Goal: Task Accomplishment & Management: Manage account settings

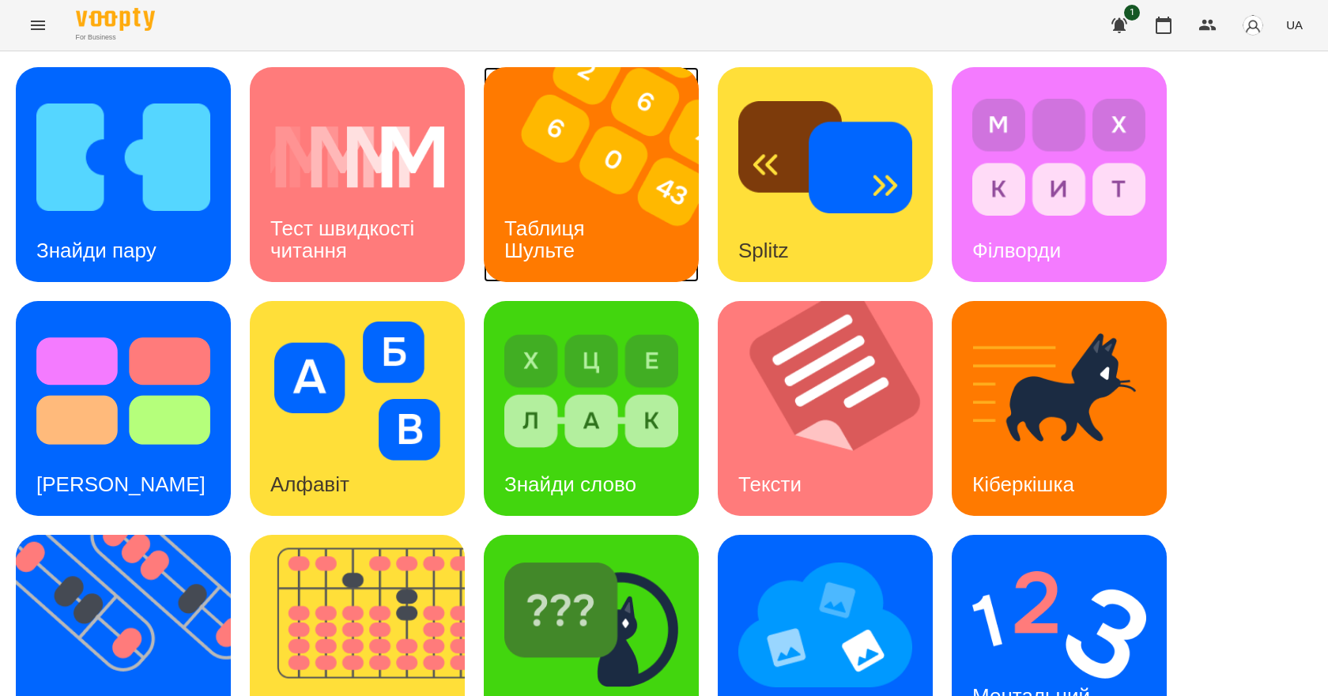
click at [560, 238] on h3 "Таблиця Шульте" at bounding box center [547, 239] width 86 height 45
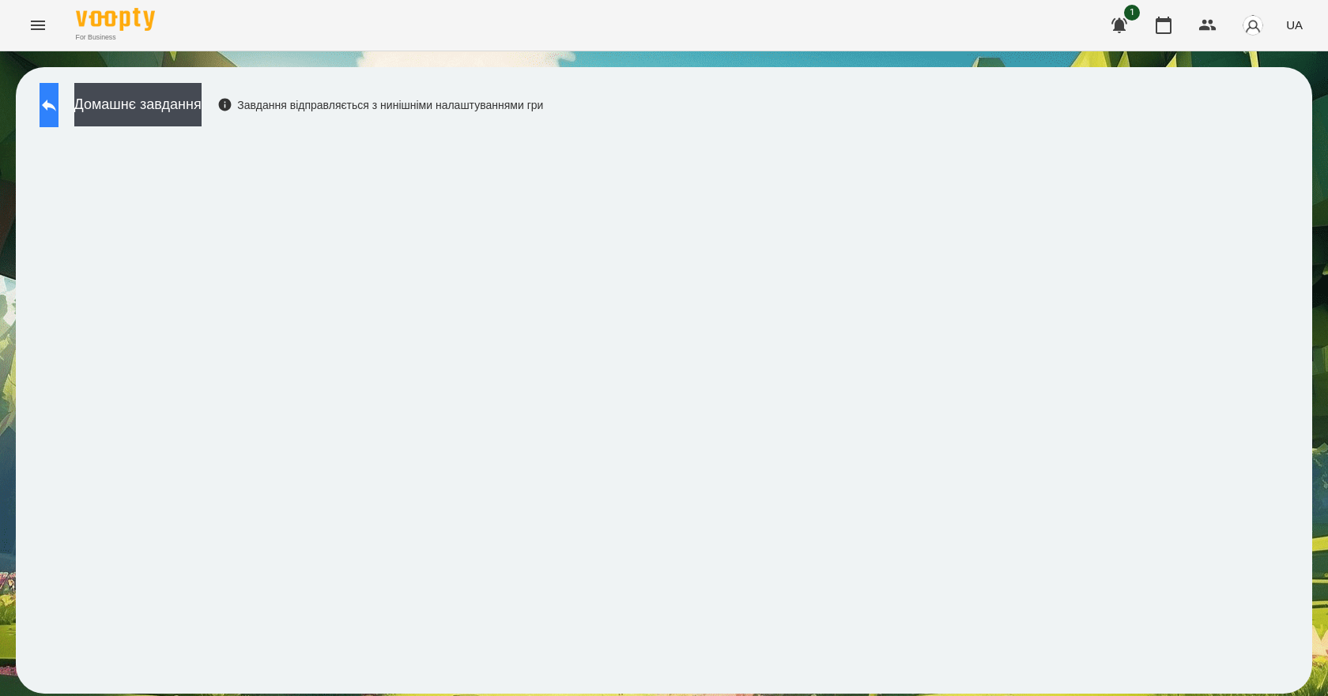
click at [58, 93] on button at bounding box center [49, 105] width 19 height 44
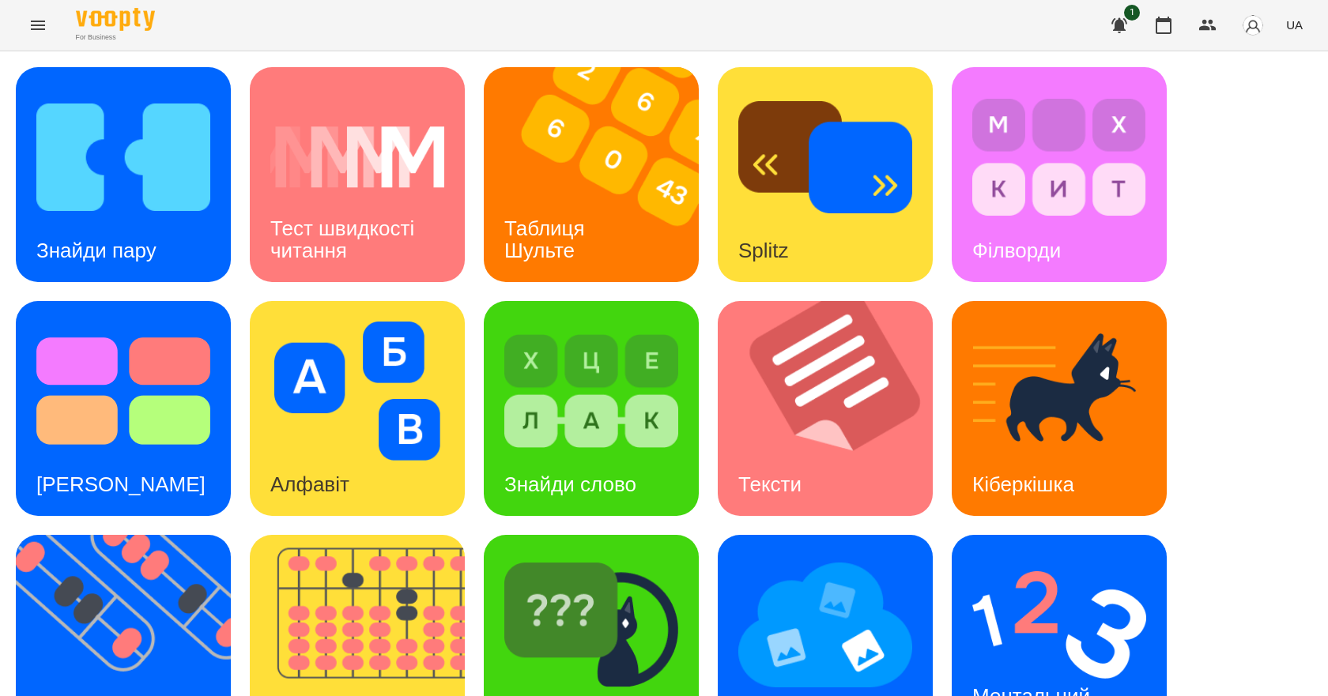
scroll to position [304, 0]
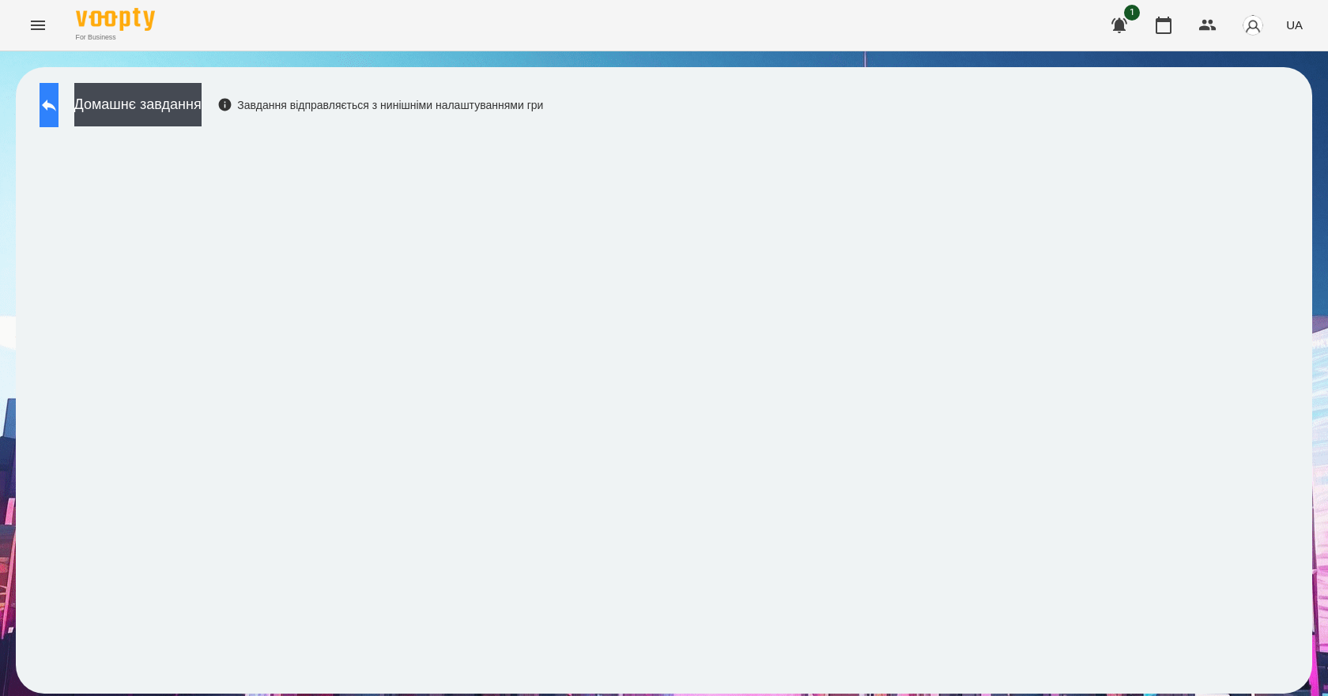
click at [58, 89] on button at bounding box center [49, 105] width 19 height 44
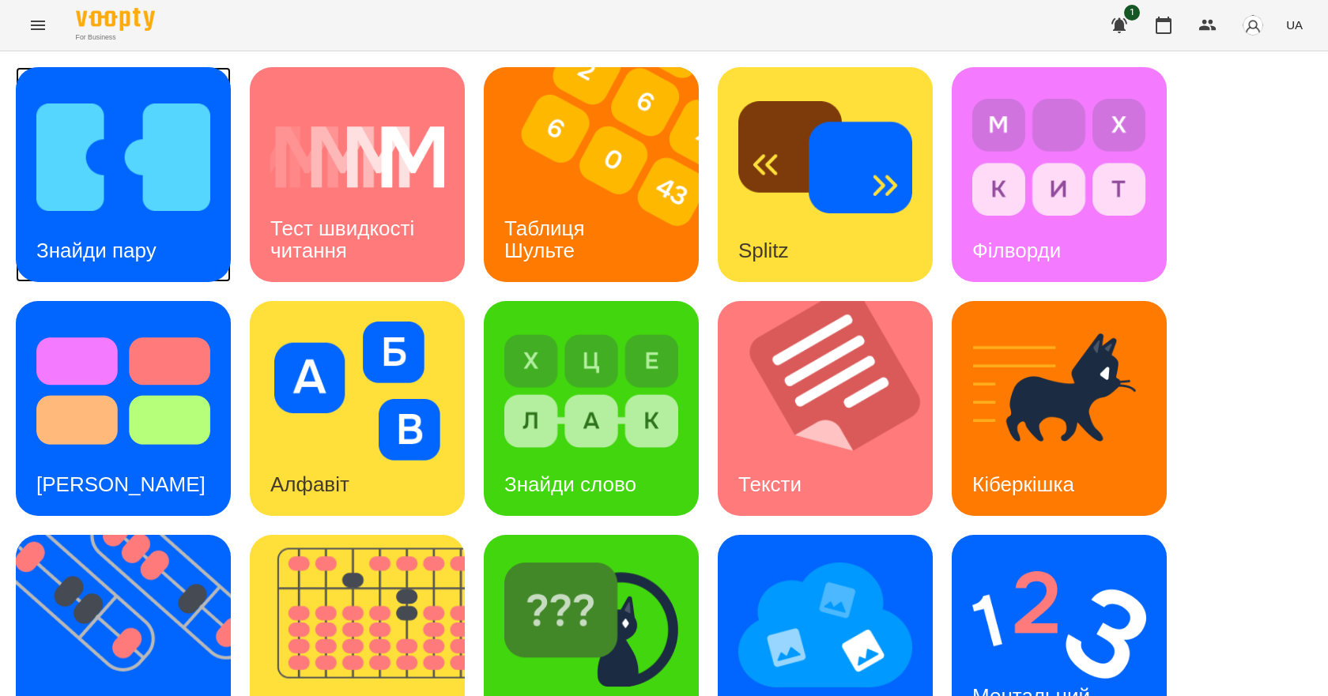
click at [104, 164] on img at bounding box center [123, 157] width 174 height 139
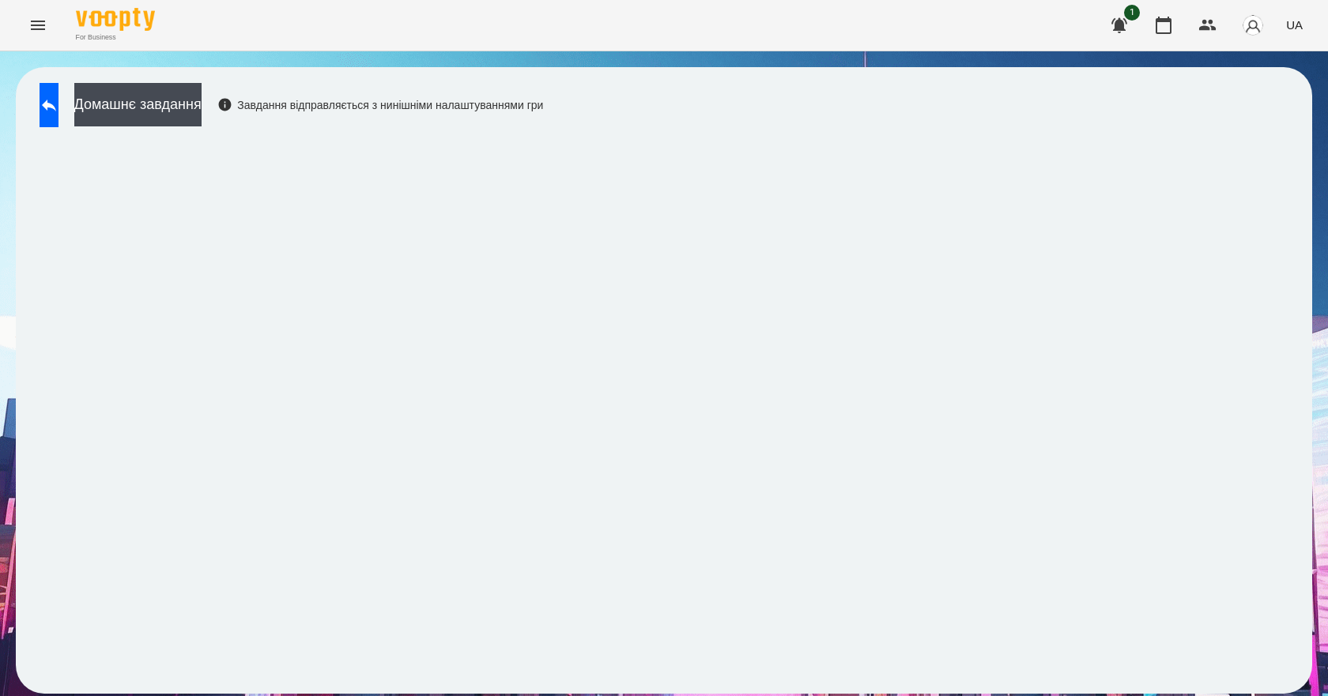
click at [990, 679] on div "Домашнє завдання Завдання відправляється з нинішніми налаштуваннями гри" at bounding box center [664, 380] width 1296 height 627
click at [58, 99] on button at bounding box center [49, 105] width 19 height 44
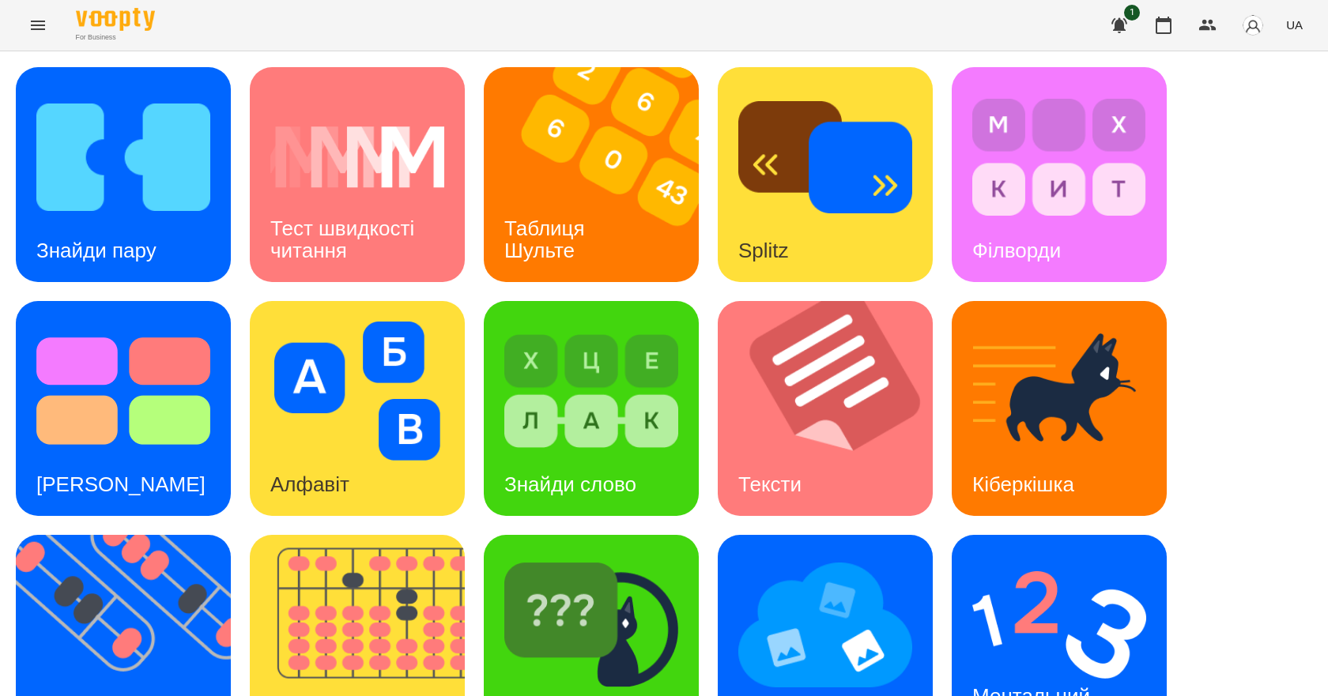
scroll to position [304, 0]
click at [1069, 684] on h3 "Ментальний рахунок" at bounding box center [1033, 706] width 123 height 45
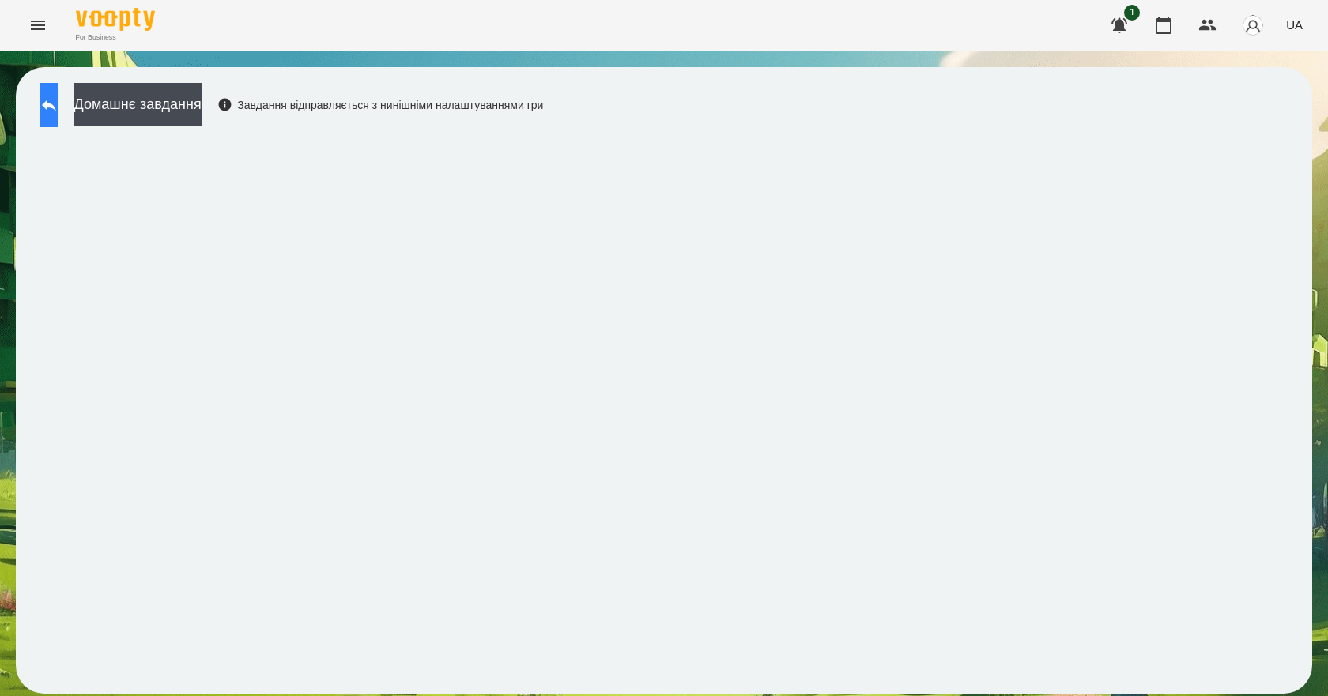
click at [48, 107] on button at bounding box center [49, 105] width 19 height 44
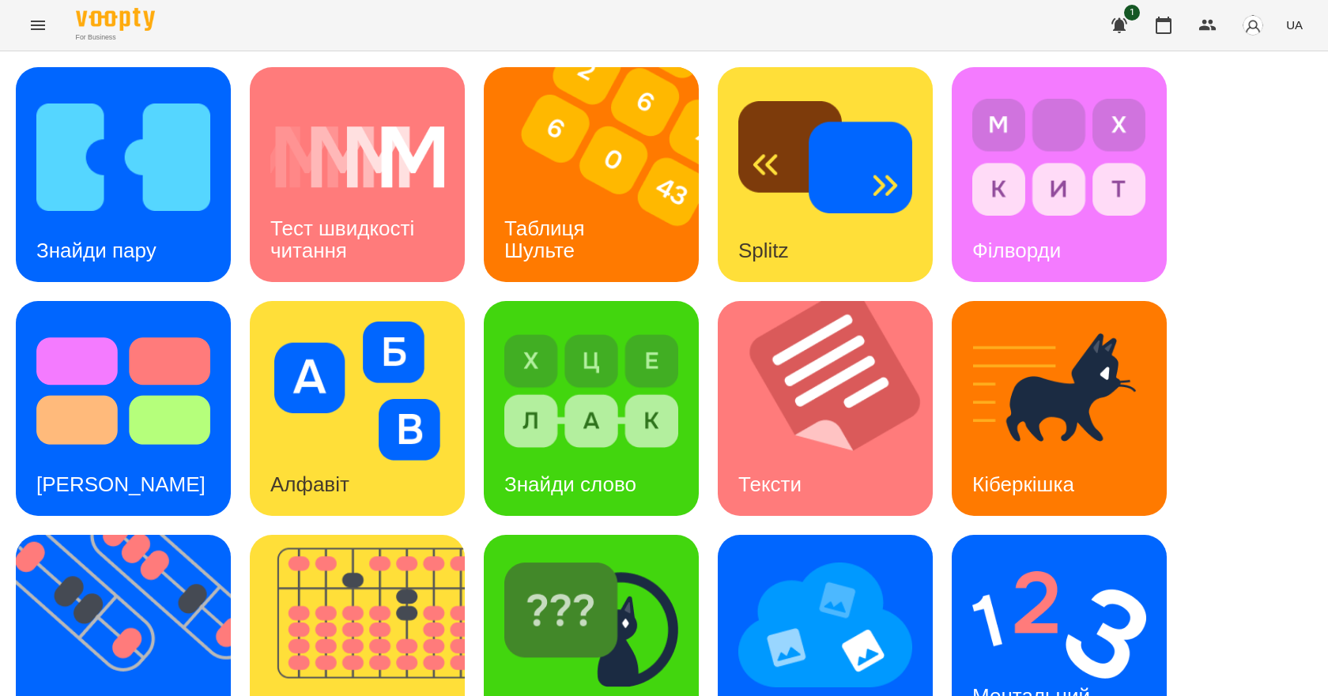
scroll to position [304, 0]
click at [990, 684] on h3 "Ментальний рахунок" at bounding box center [1033, 706] width 123 height 45
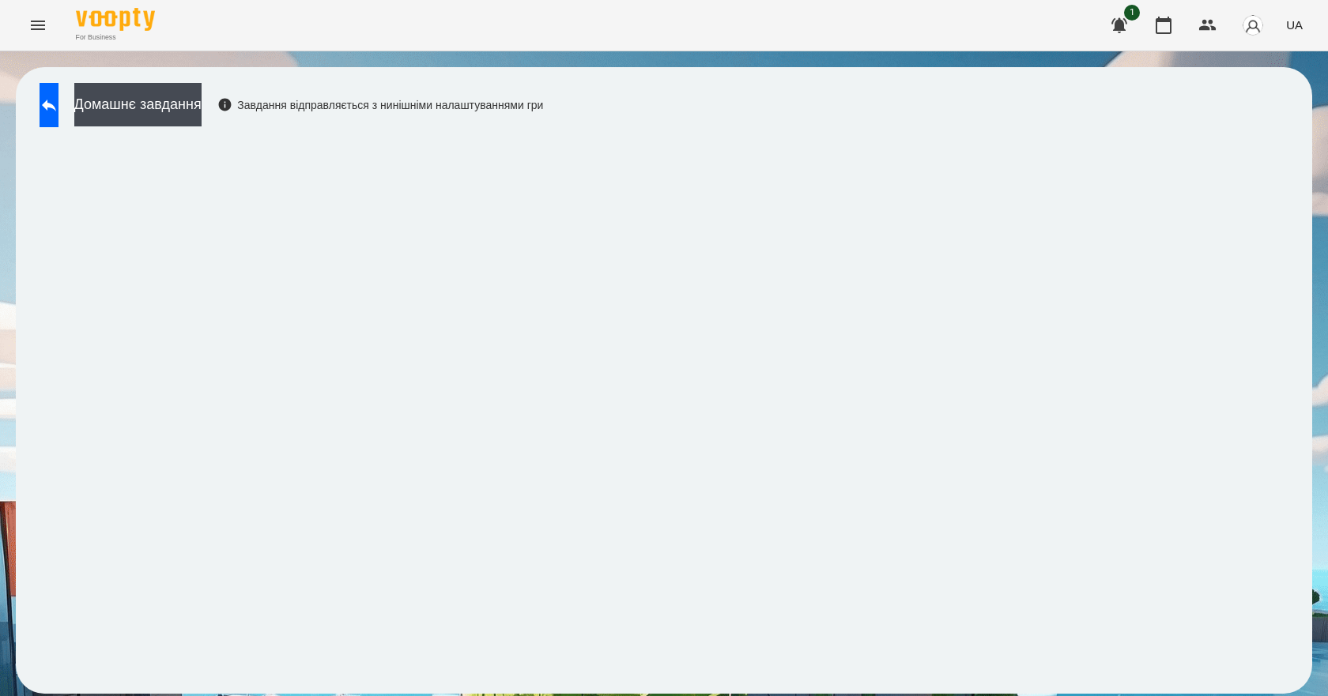
click at [223, 128] on div "Домашнє завдання Завдання відправляється з нинішніми налаштуваннями гри" at bounding box center [287, 109] width 511 height 52
click at [202, 112] on button "Домашнє завдання" at bounding box center [137, 104] width 127 height 43
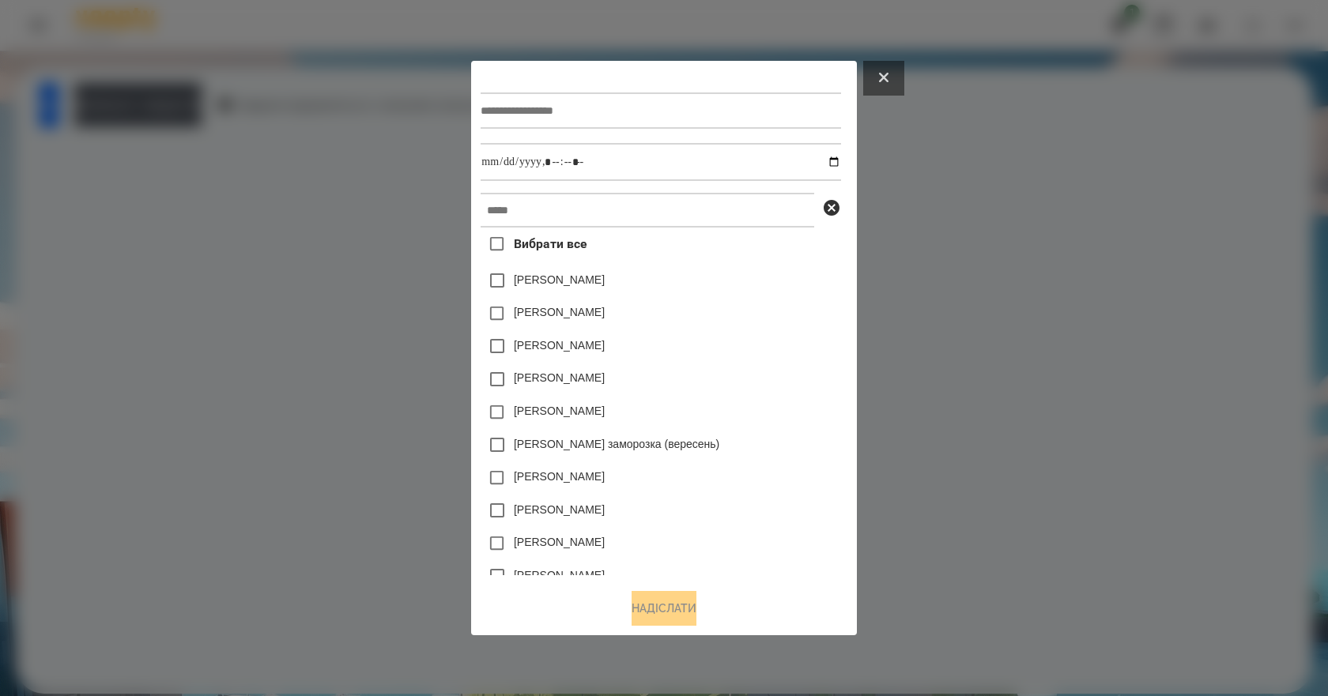
click at [888, 74] on icon at bounding box center [883, 77] width 9 height 9
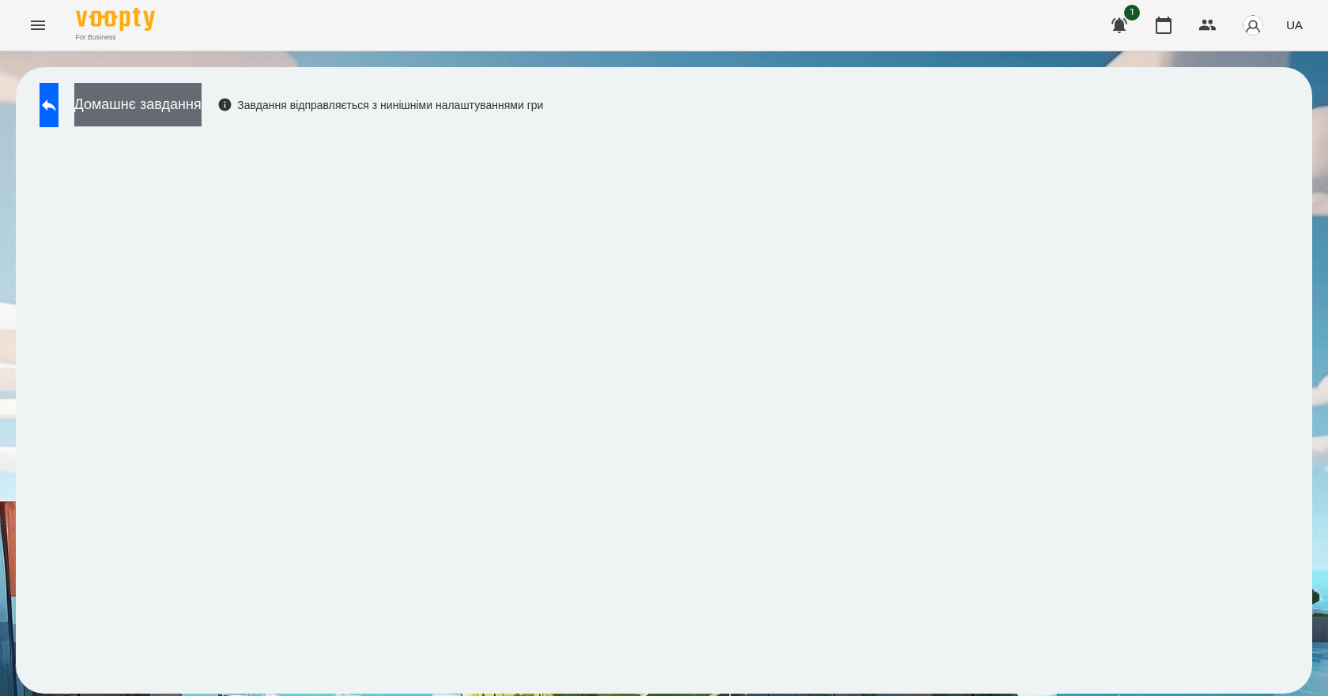
click at [202, 99] on button "Домашнє завдання" at bounding box center [137, 104] width 127 height 43
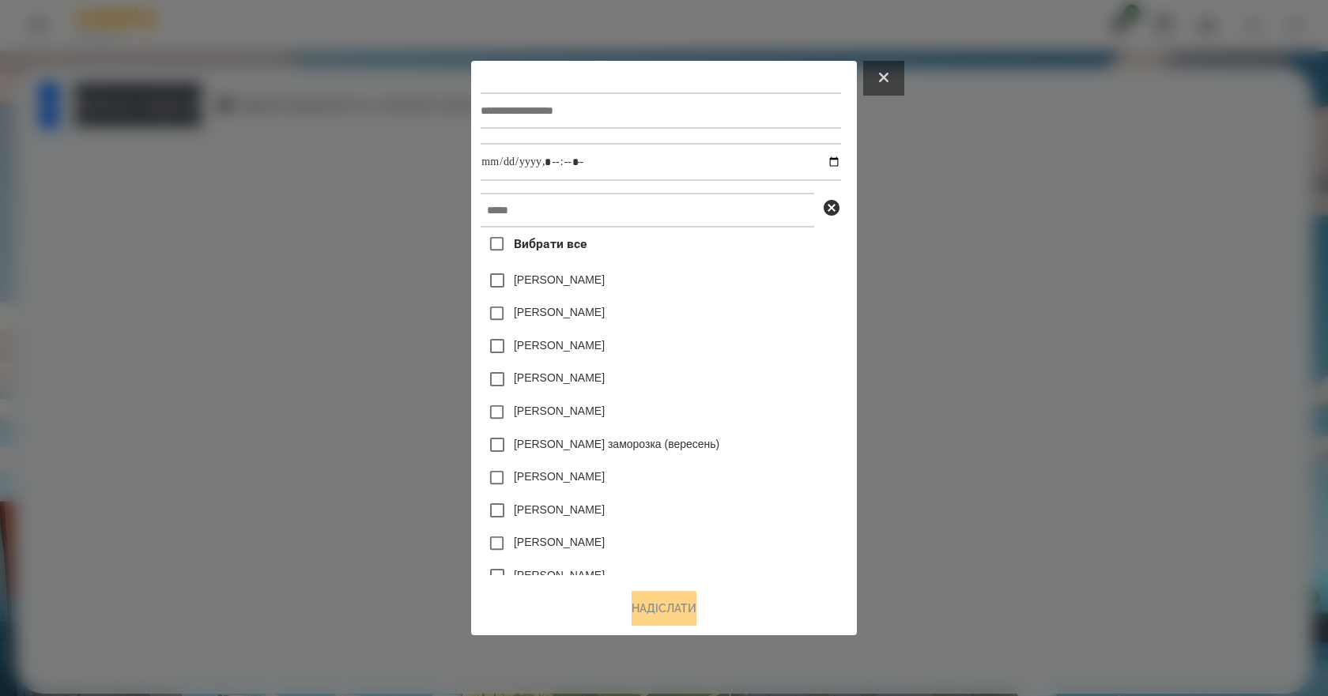
click at [888, 75] on icon at bounding box center [883, 77] width 9 height 9
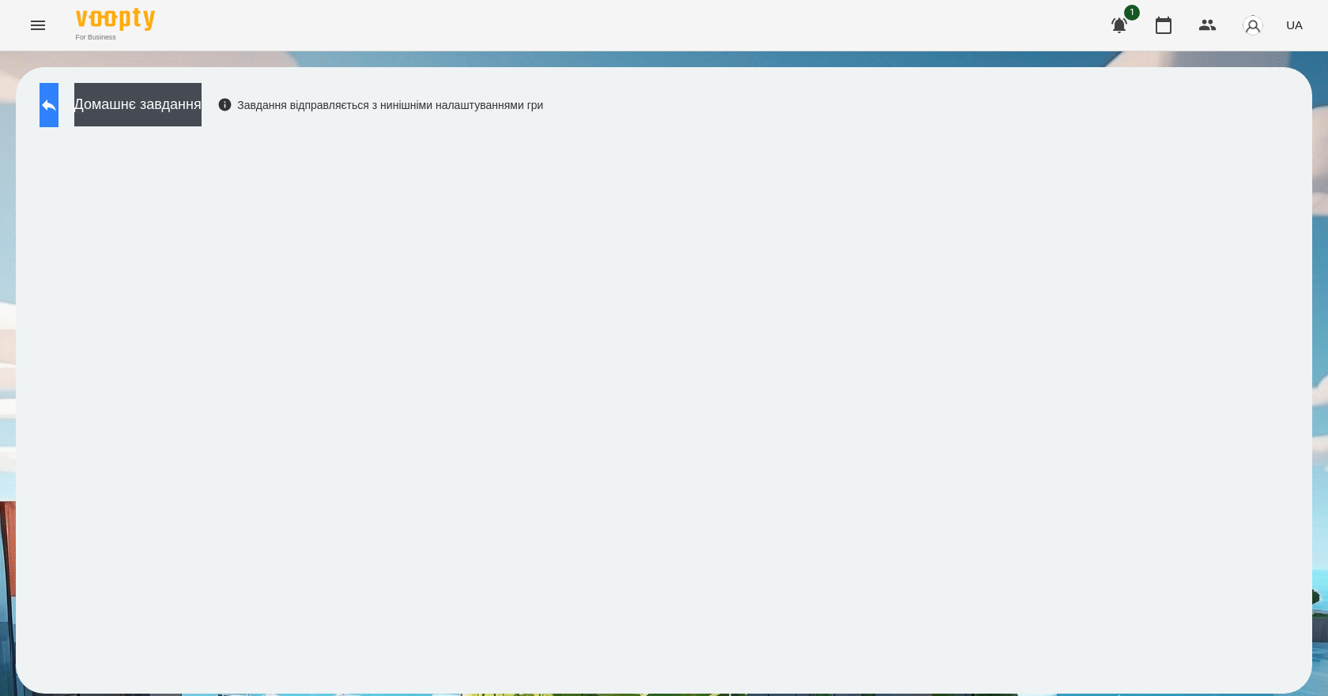
click at [45, 96] on button at bounding box center [49, 105] width 19 height 44
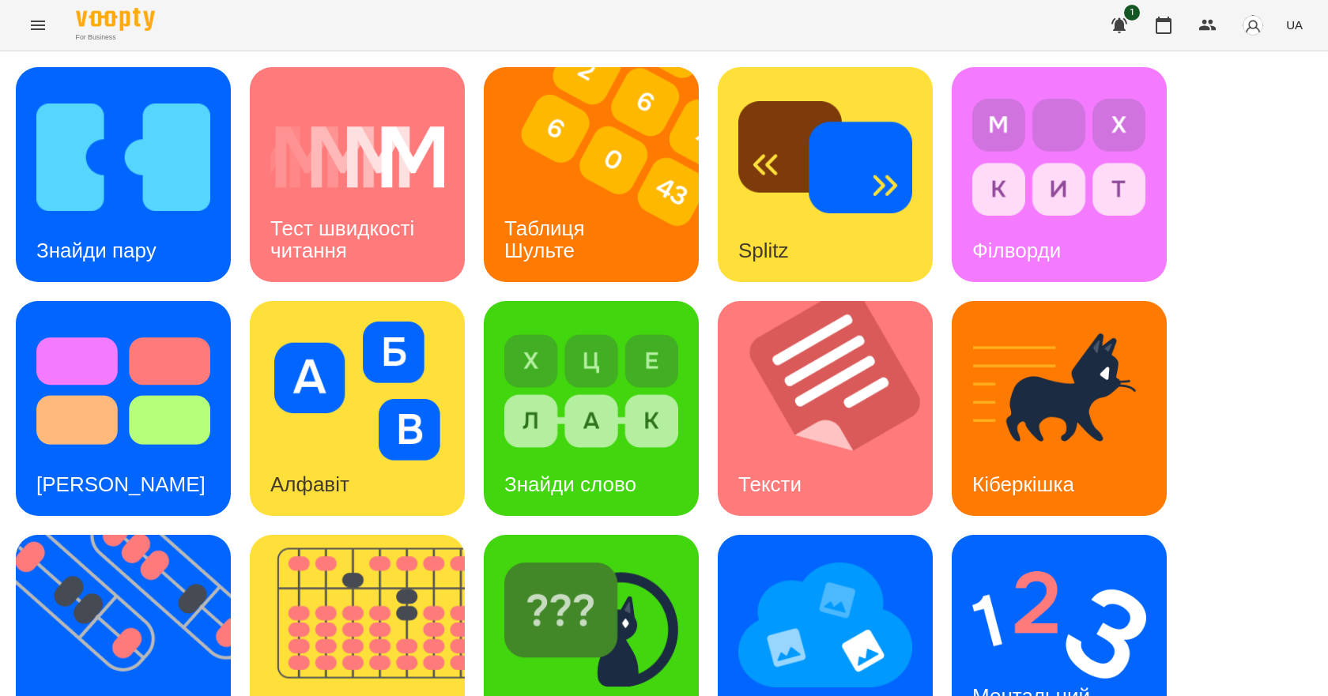
scroll to position [304, 0]
click at [1046, 684] on h3 "Ментальний рахунок" at bounding box center [1033, 706] width 123 height 45
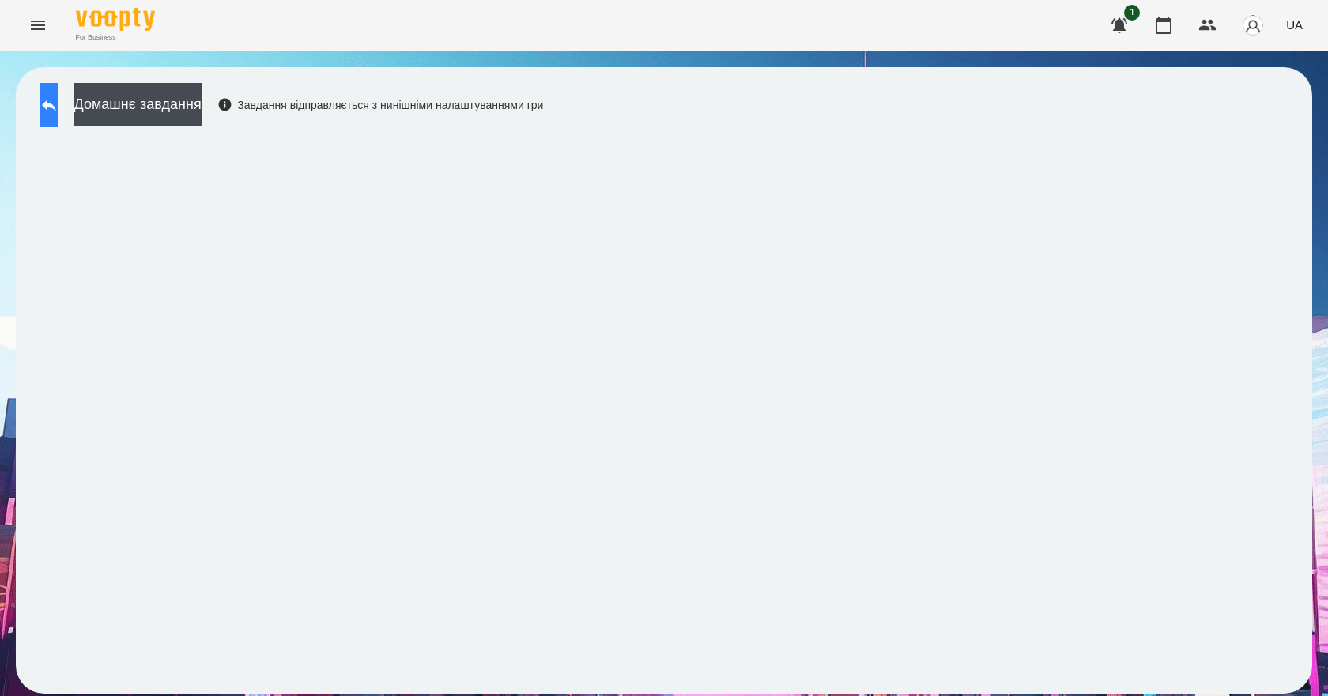
click at [53, 104] on button at bounding box center [49, 105] width 19 height 44
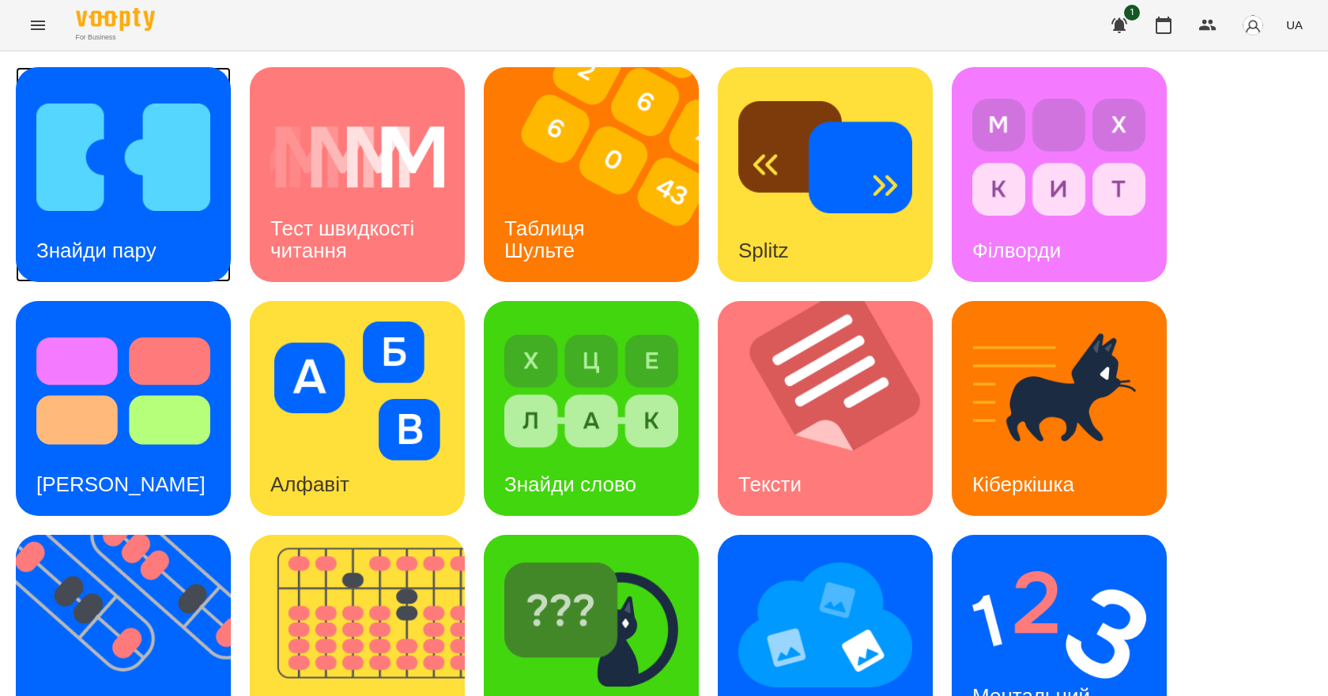
click at [136, 202] on img at bounding box center [123, 157] width 174 height 139
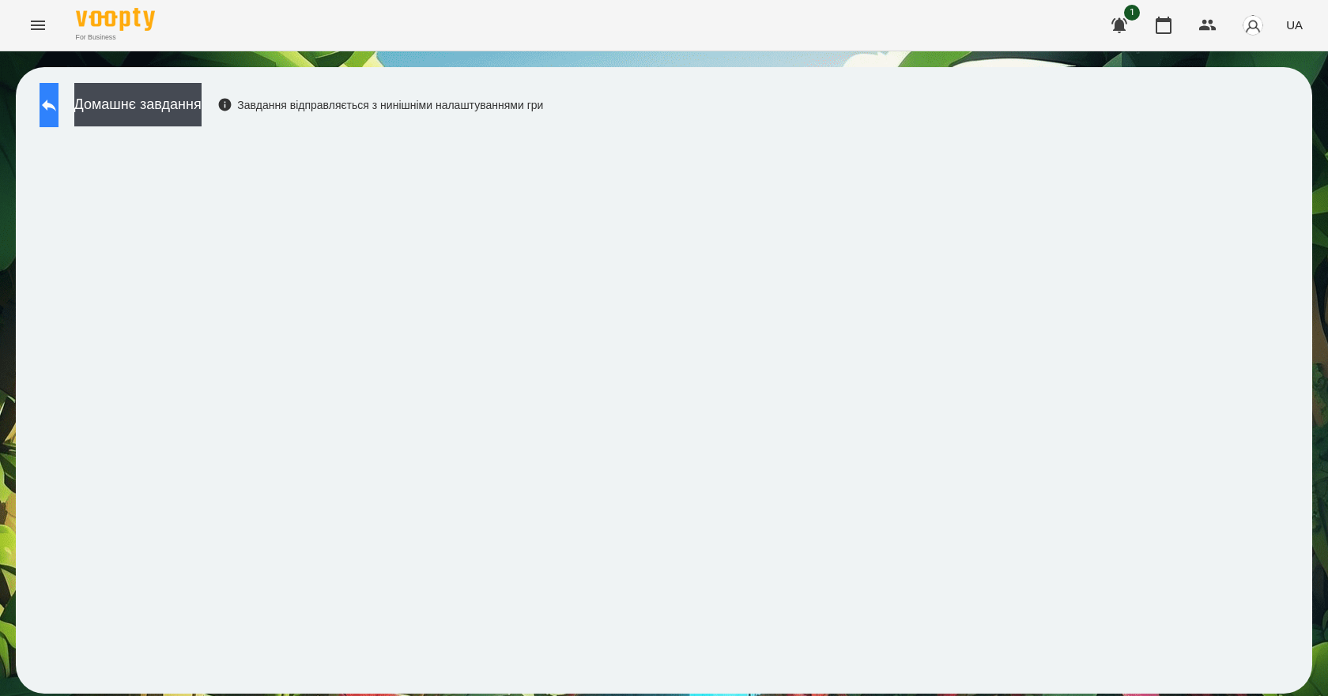
click at [56, 106] on icon at bounding box center [49, 106] width 14 height 12
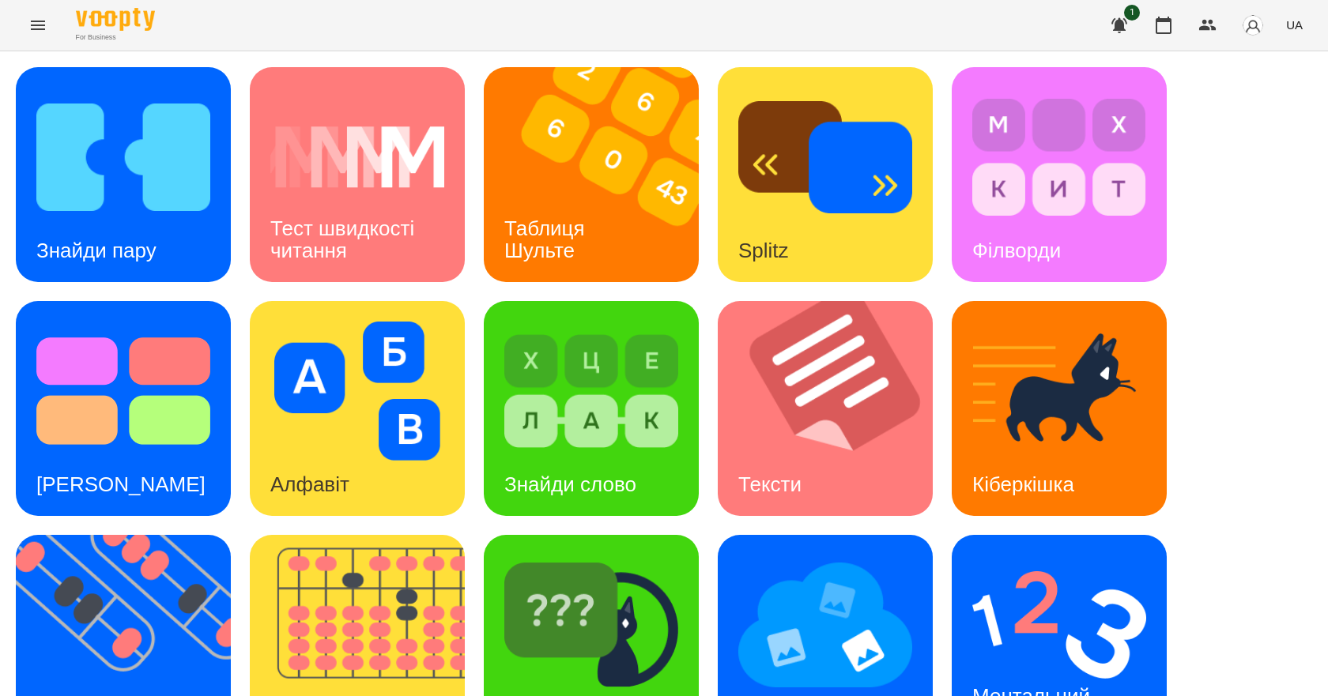
click at [33, 21] on icon "Menu" at bounding box center [37, 25] width 19 height 19
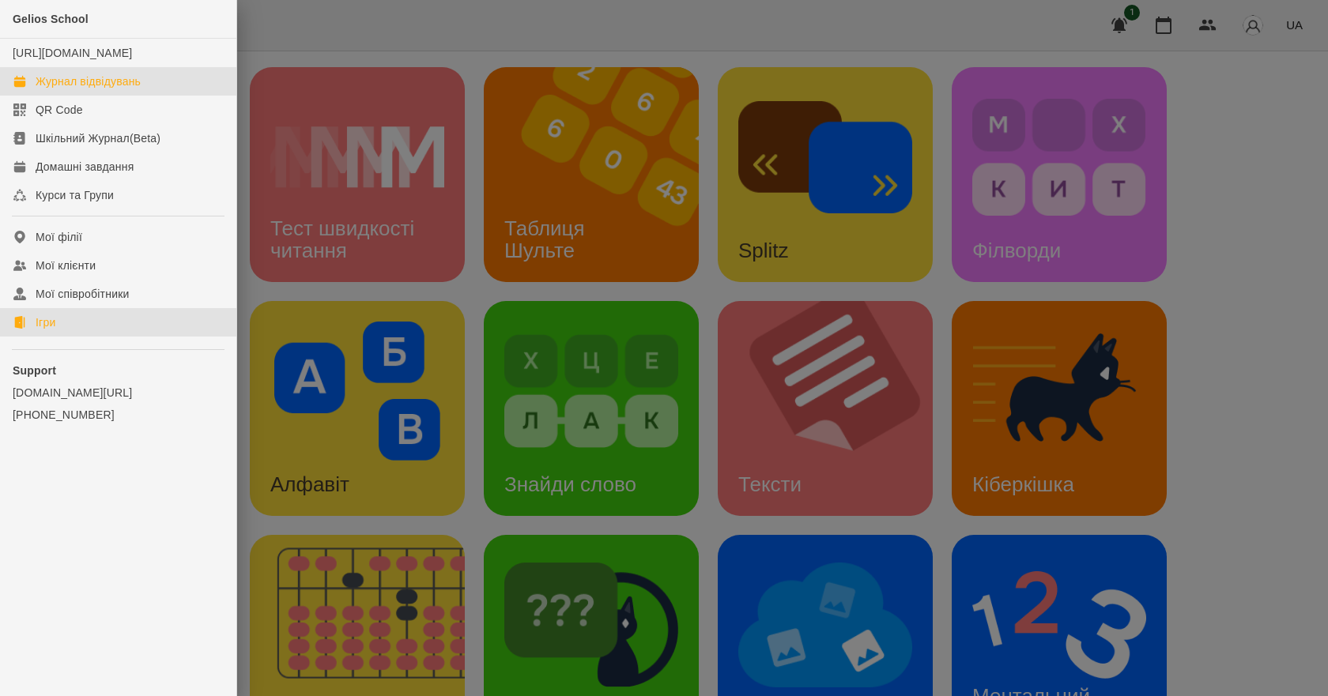
click at [110, 89] on div "Журнал відвідувань" at bounding box center [88, 82] width 105 height 16
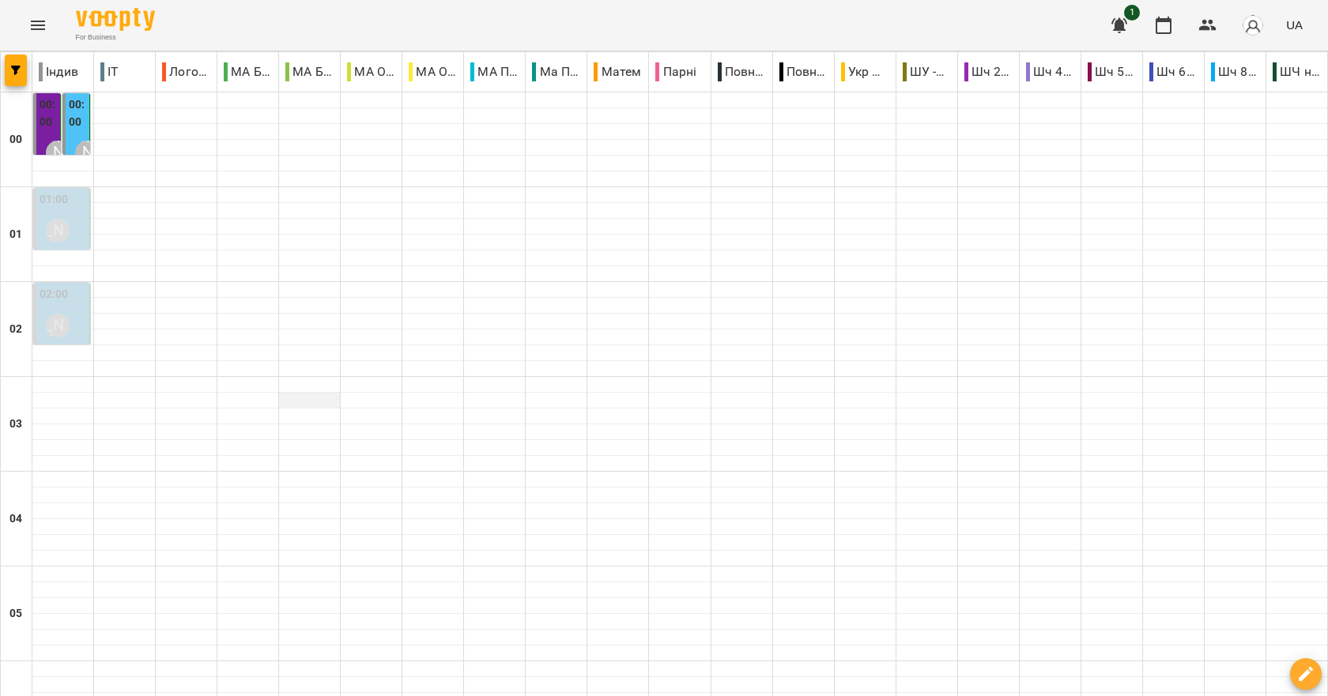
scroll to position [948, 0]
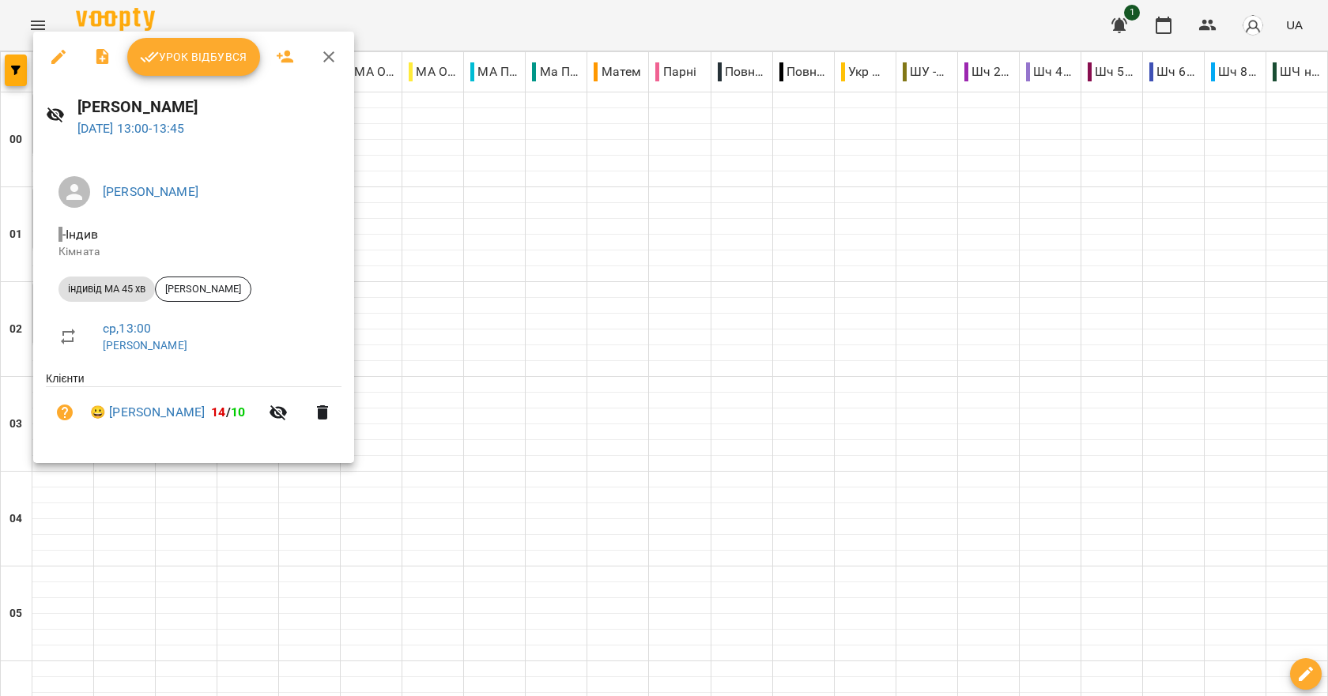
click at [221, 47] on span "Урок відбувся" at bounding box center [193, 56] width 107 height 19
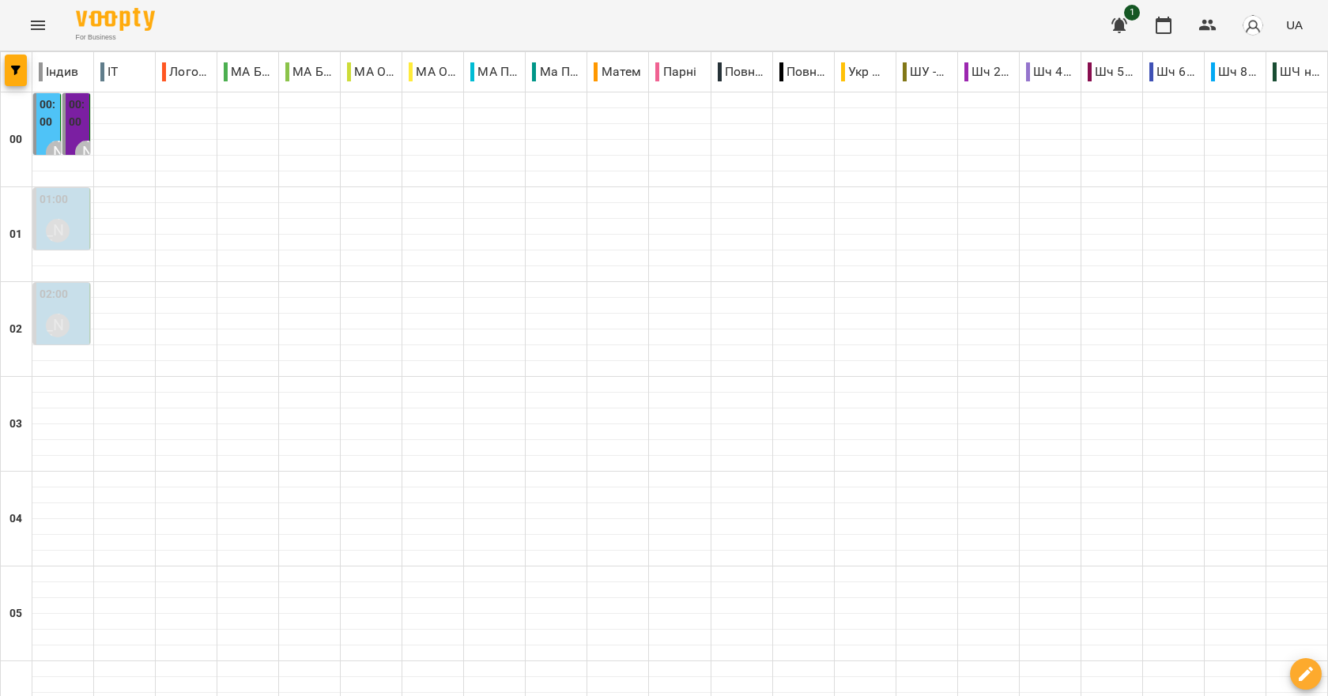
scroll to position [1778, 0]
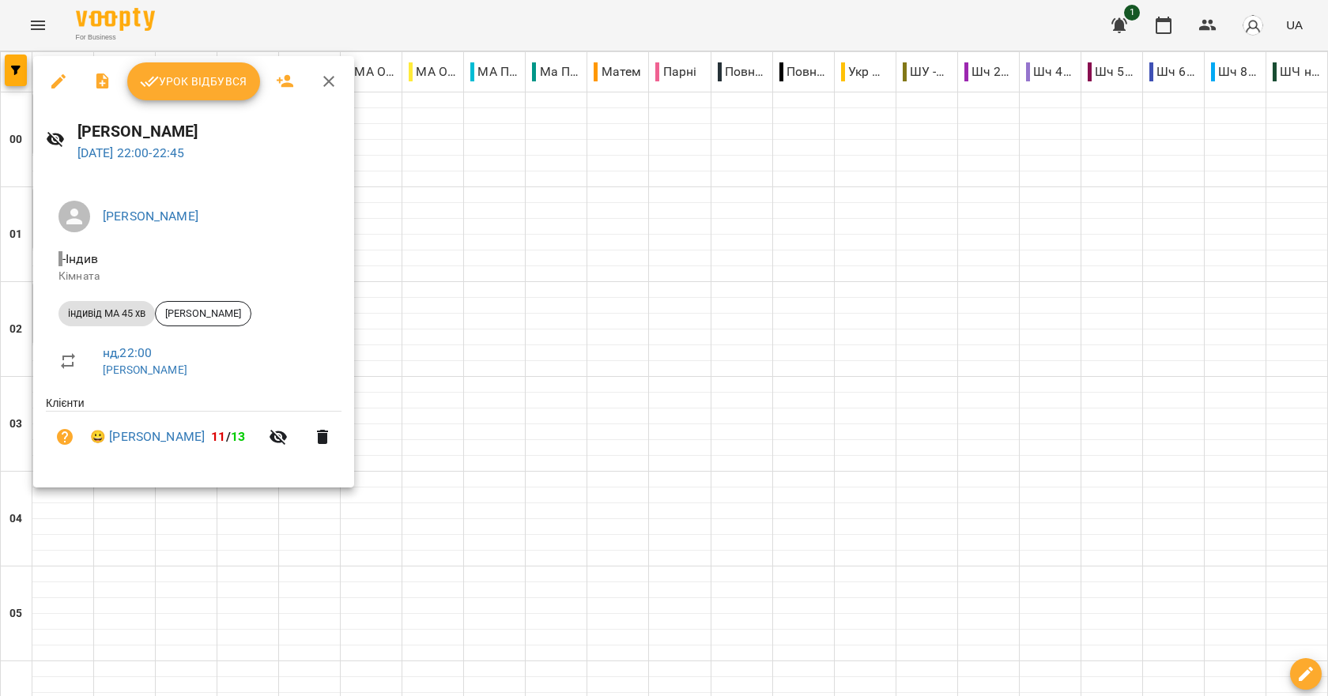
click at [330, 85] on icon "button" at bounding box center [328, 81] width 11 height 11
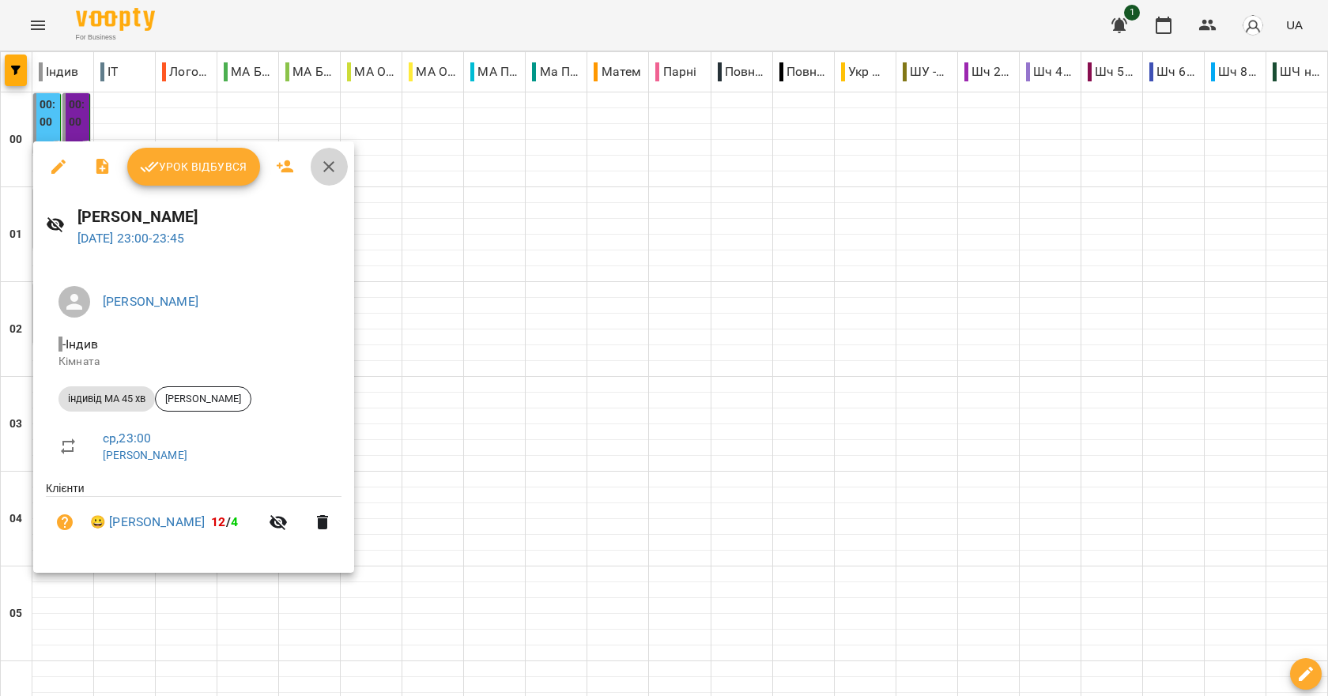
click at [327, 168] on icon "button" at bounding box center [328, 166] width 11 height 11
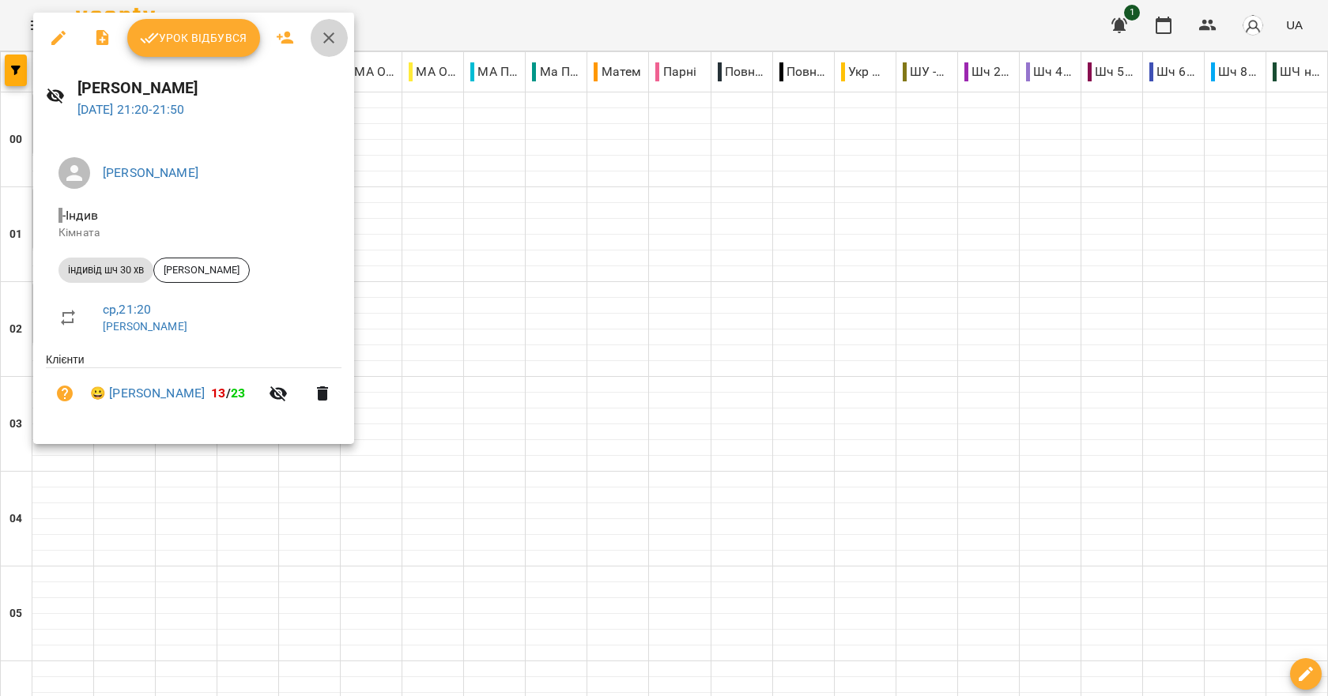
click at [334, 38] on icon "button" at bounding box center [328, 37] width 19 height 19
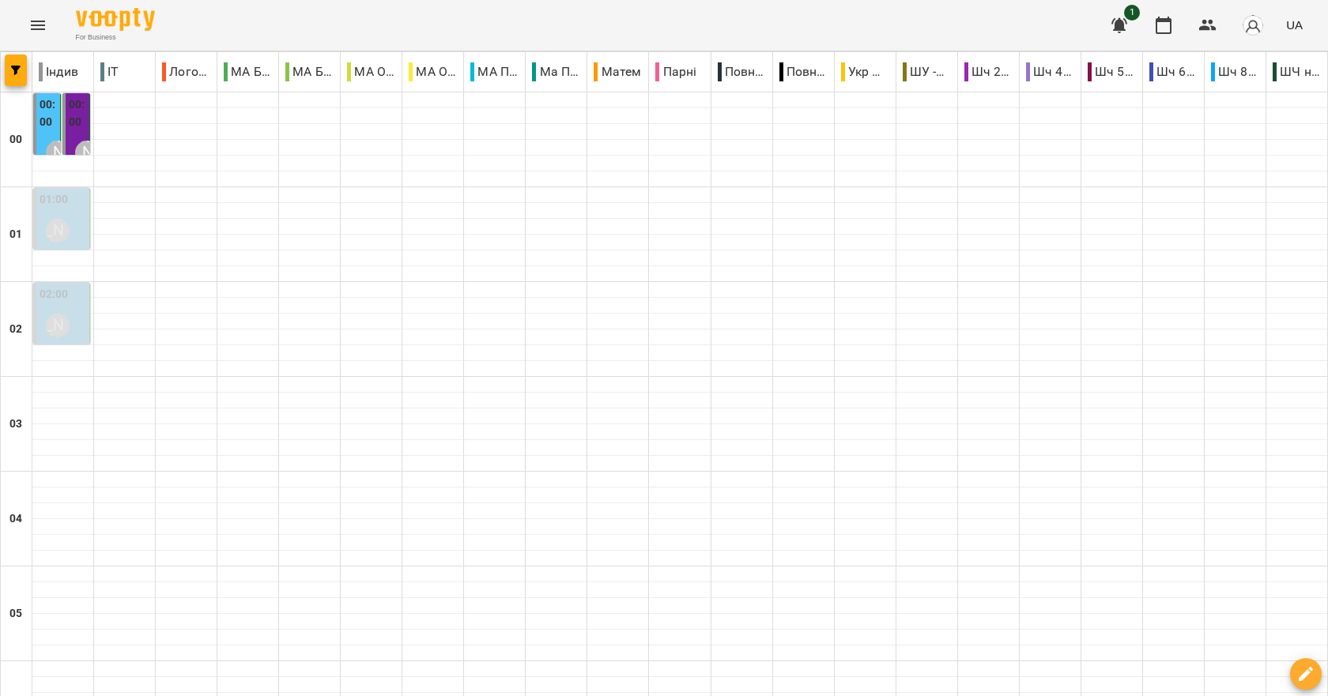
scroll to position [1620, 0]
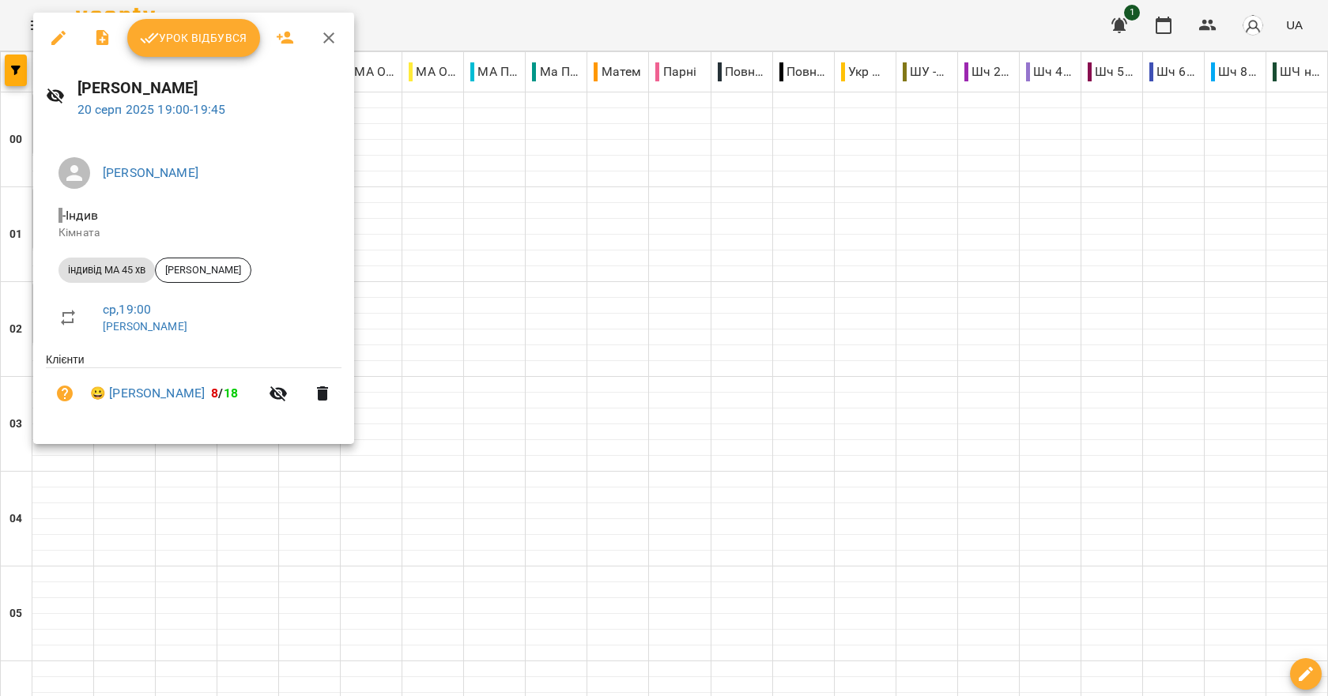
click at [194, 26] on button "Урок відбувся" at bounding box center [193, 38] width 133 height 38
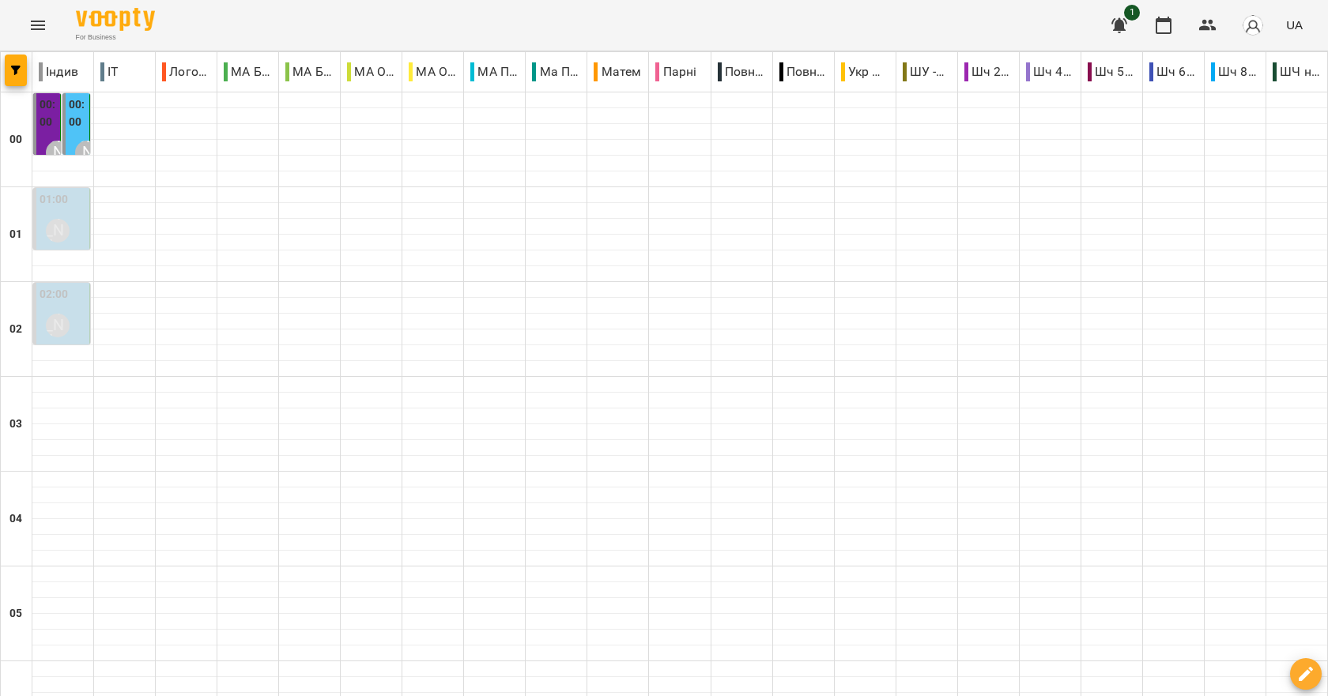
scroll to position [1778, 0]
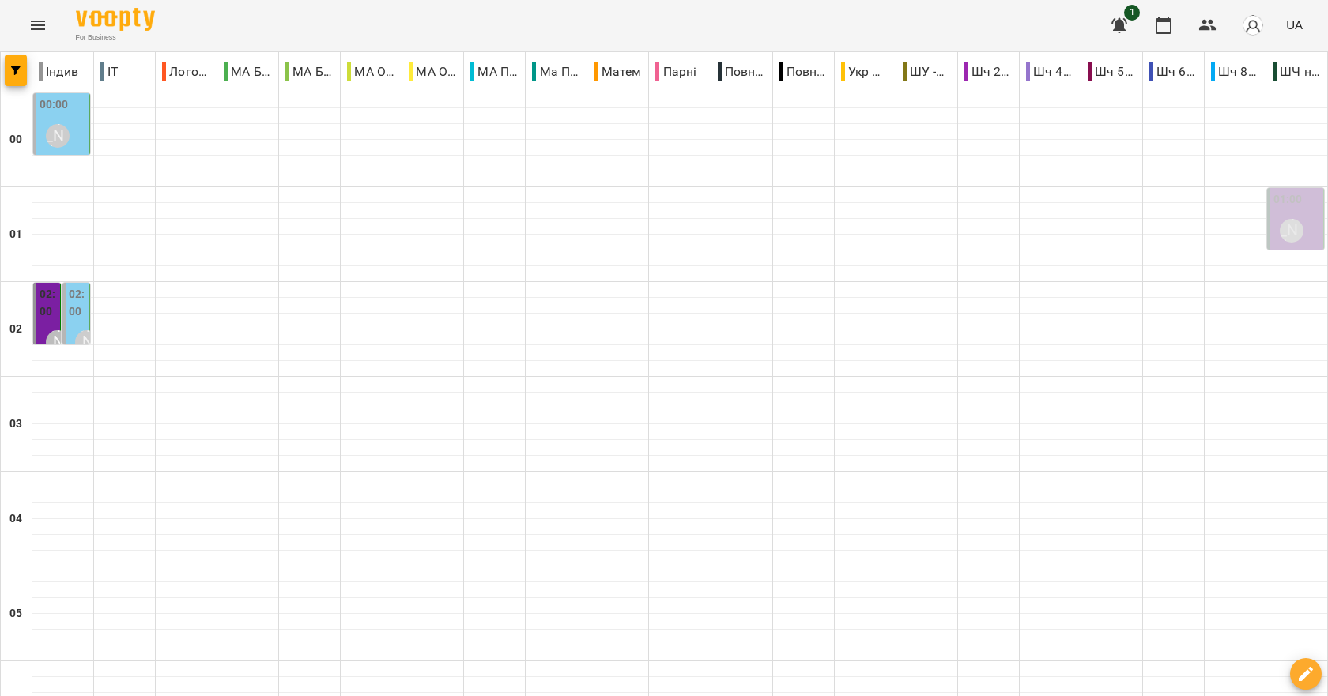
click at [1288, 204] on label "01:00" at bounding box center [1287, 199] width 29 height 17
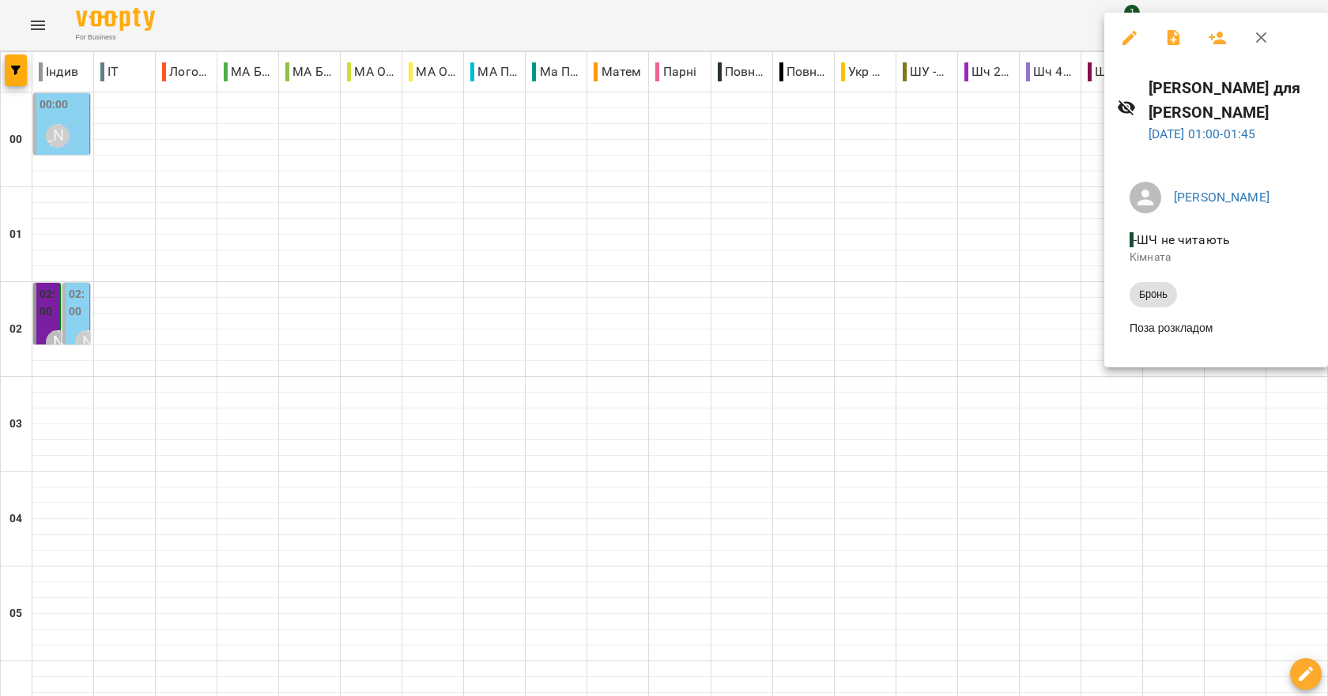
click at [1266, 39] on icon "button" at bounding box center [1261, 37] width 19 height 19
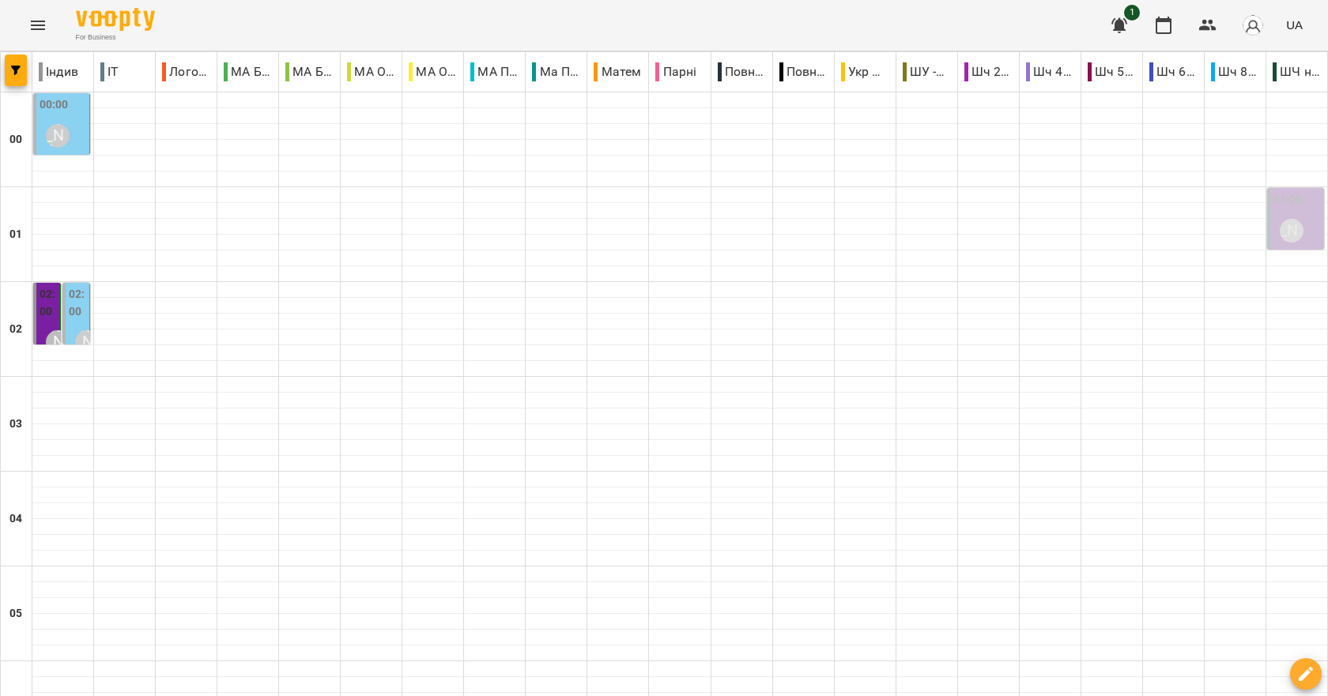
click at [78, 300] on label "02:00" at bounding box center [77, 303] width 17 height 34
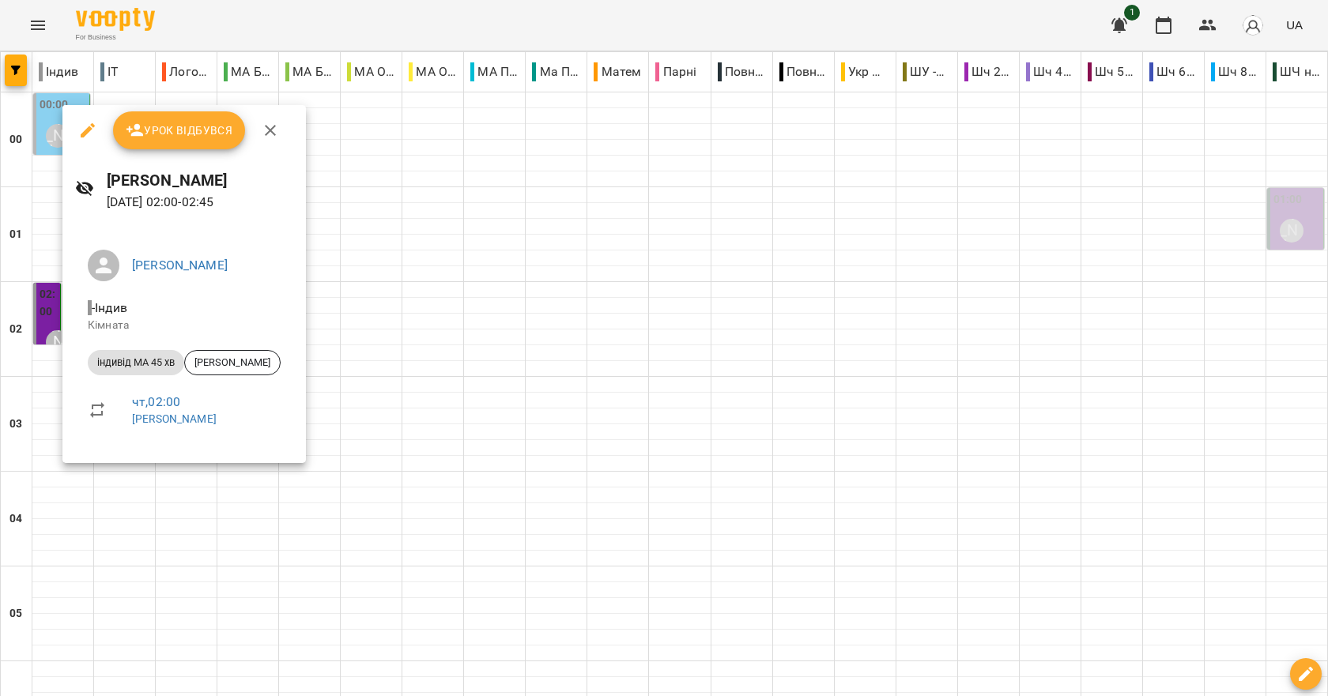
click at [458, 293] on div at bounding box center [664, 348] width 1328 height 696
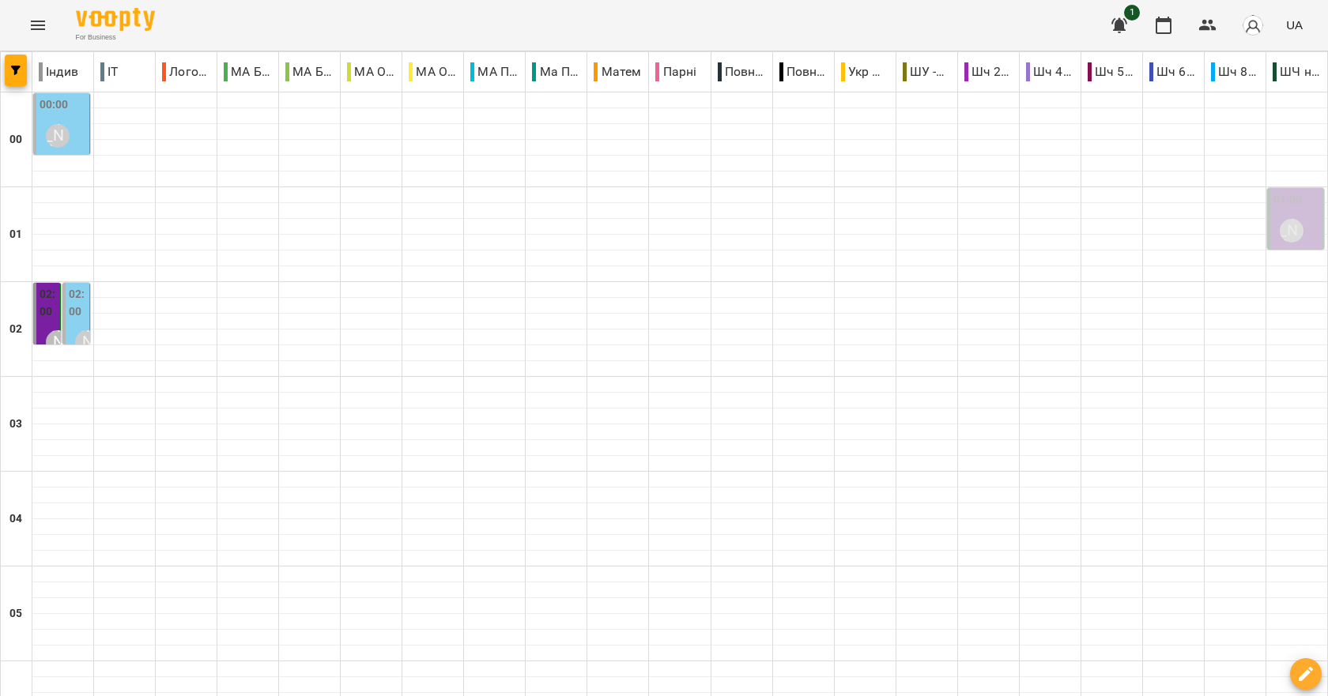
click at [69, 124] on div "[PERSON_NAME]" at bounding box center [58, 136] width 36 height 36
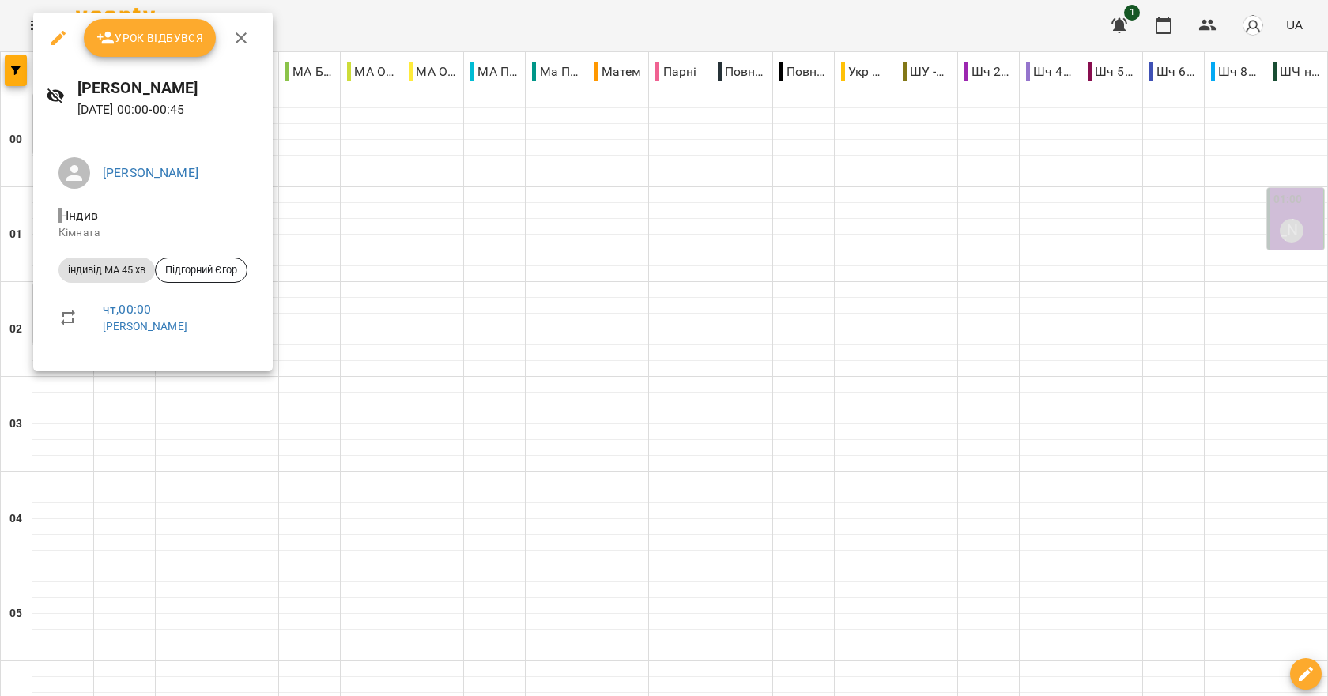
click at [602, 226] on div at bounding box center [664, 348] width 1328 height 696
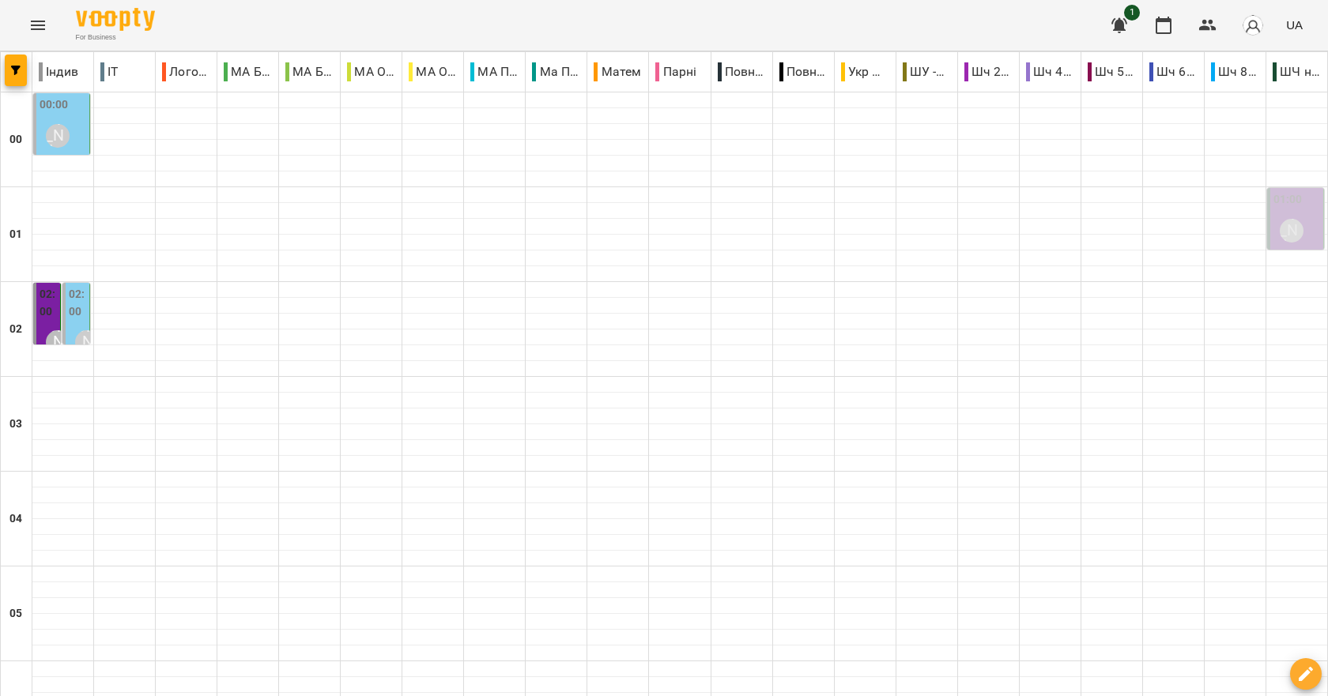
scroll to position [1423, 0]
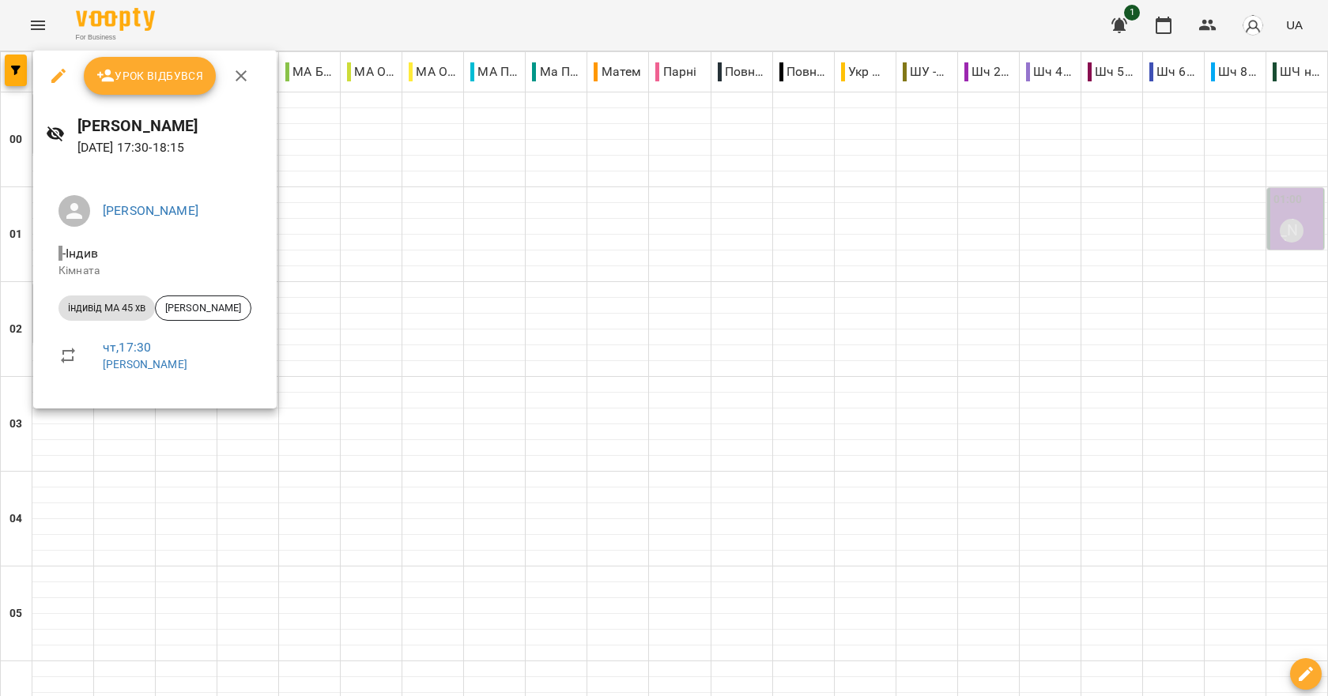
click at [448, 319] on div at bounding box center [664, 348] width 1328 height 696
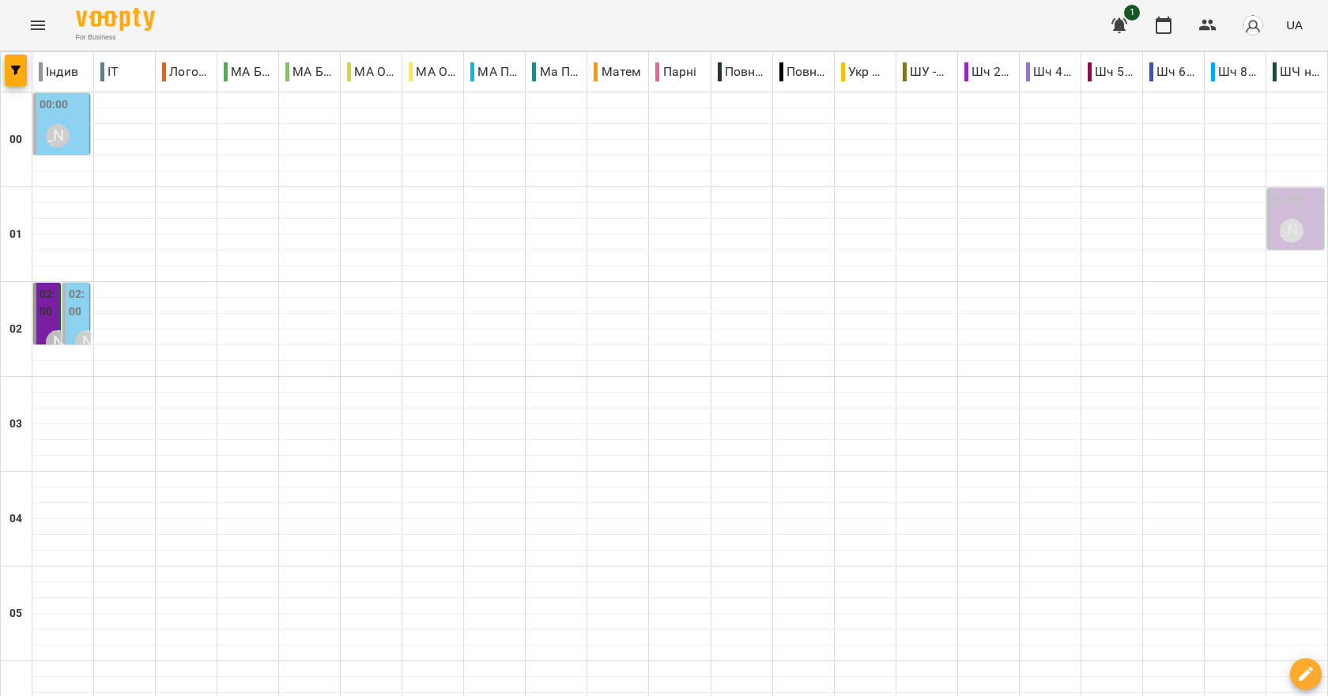
scroll to position [0, 0]
click at [74, 304] on label "02:00" at bounding box center [77, 303] width 17 height 34
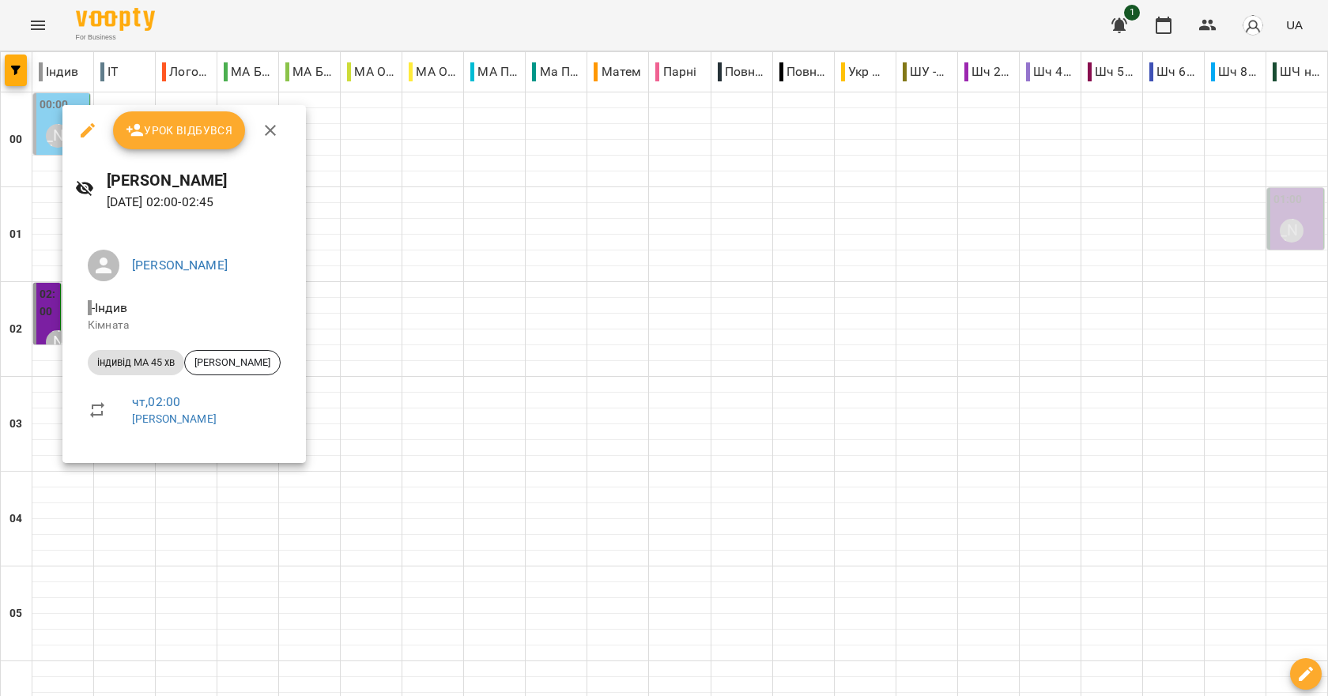
click at [370, 330] on div at bounding box center [664, 348] width 1328 height 696
